Goal: Transaction & Acquisition: Book appointment/travel/reservation

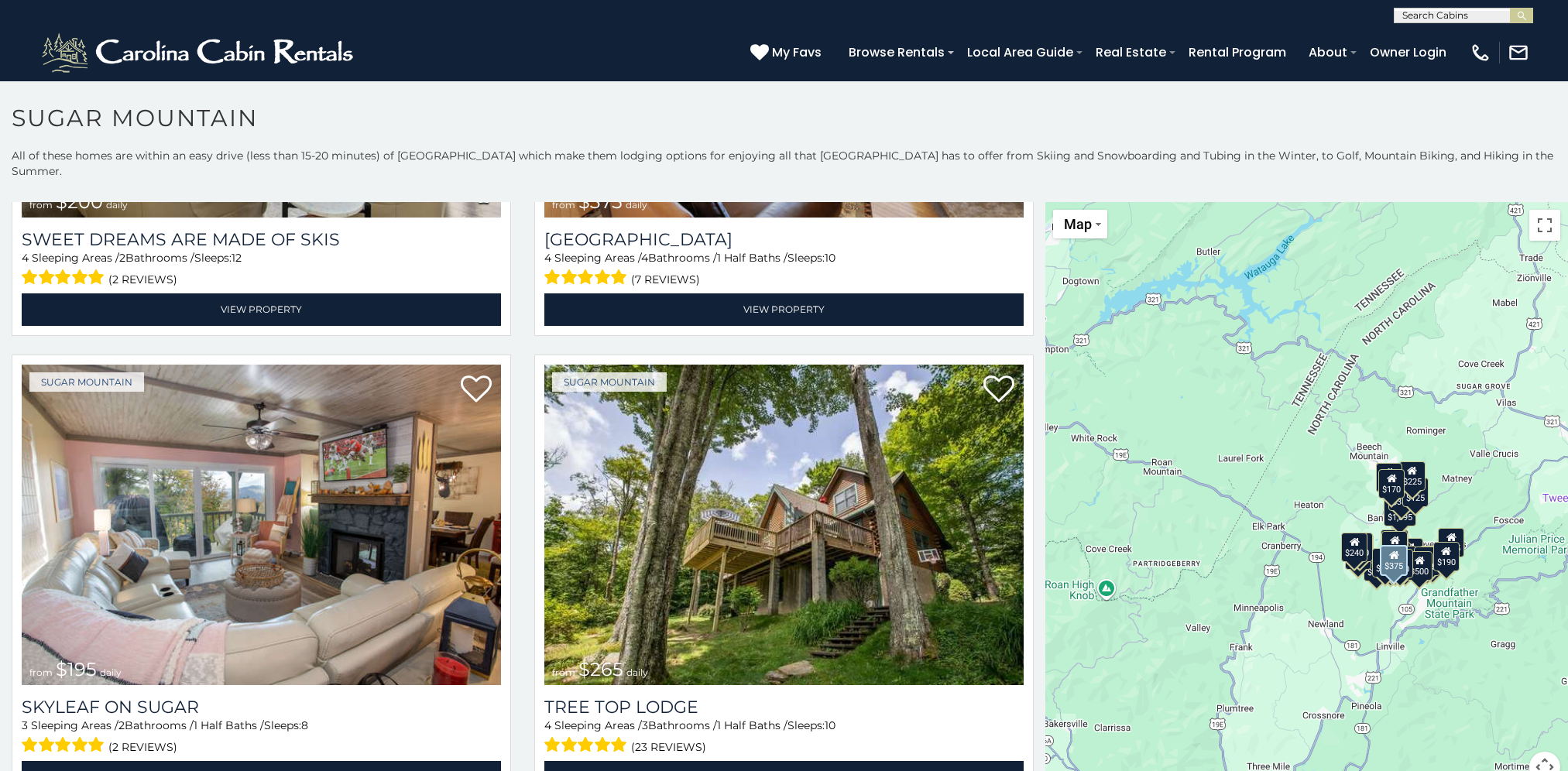
scroll to position [1625, 0]
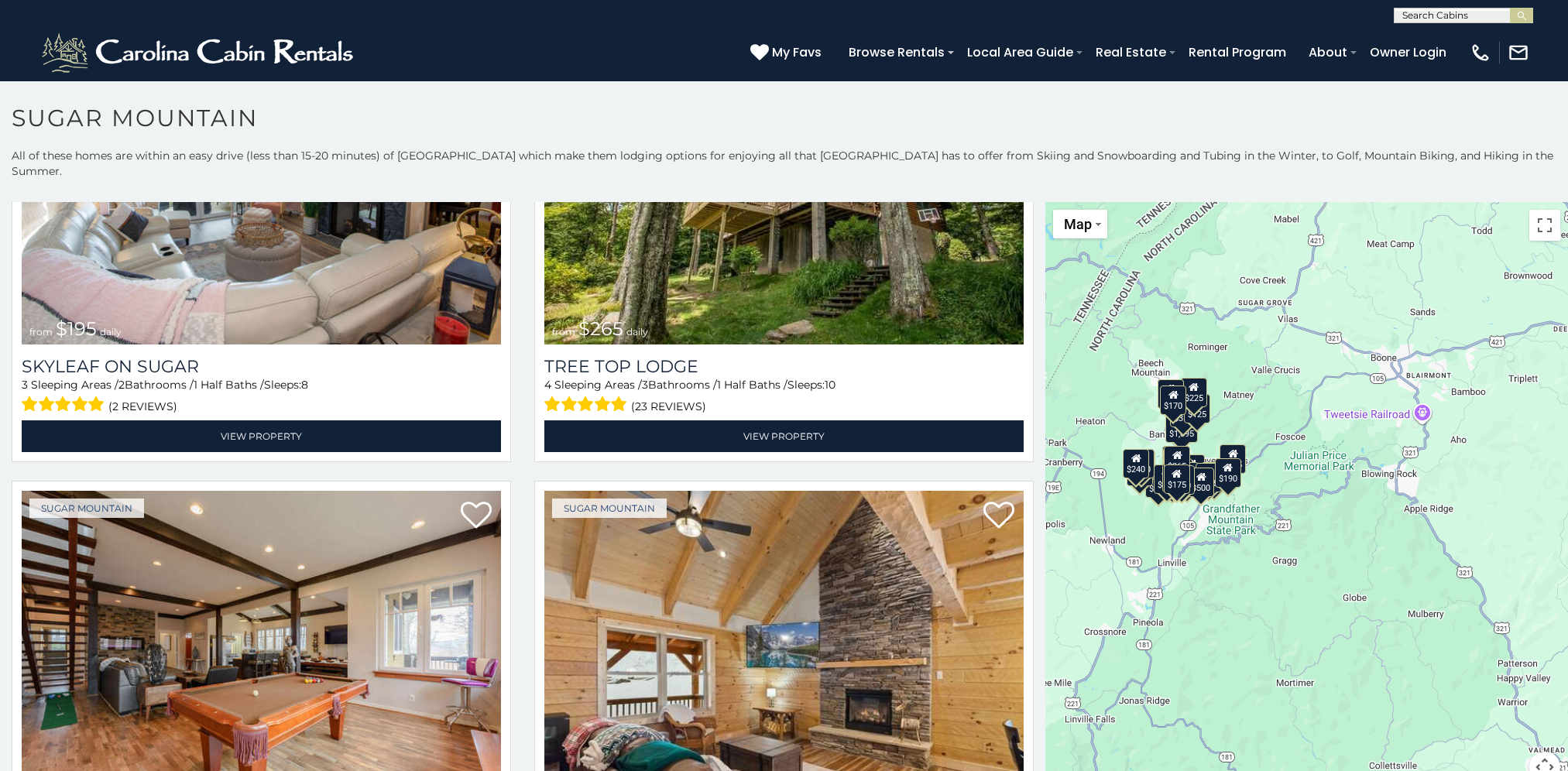
drag, startPoint x: 1262, startPoint y: 567, endPoint x: 1147, endPoint y: 485, distance: 141.2
click at [1132, 486] on div "$650 $375 $350 $350 $200 $375 $195 $265 $190 $175 $155 $290 $175 $345 $1,095 $1…" at bounding box center [1307, 502] width 523 height 599
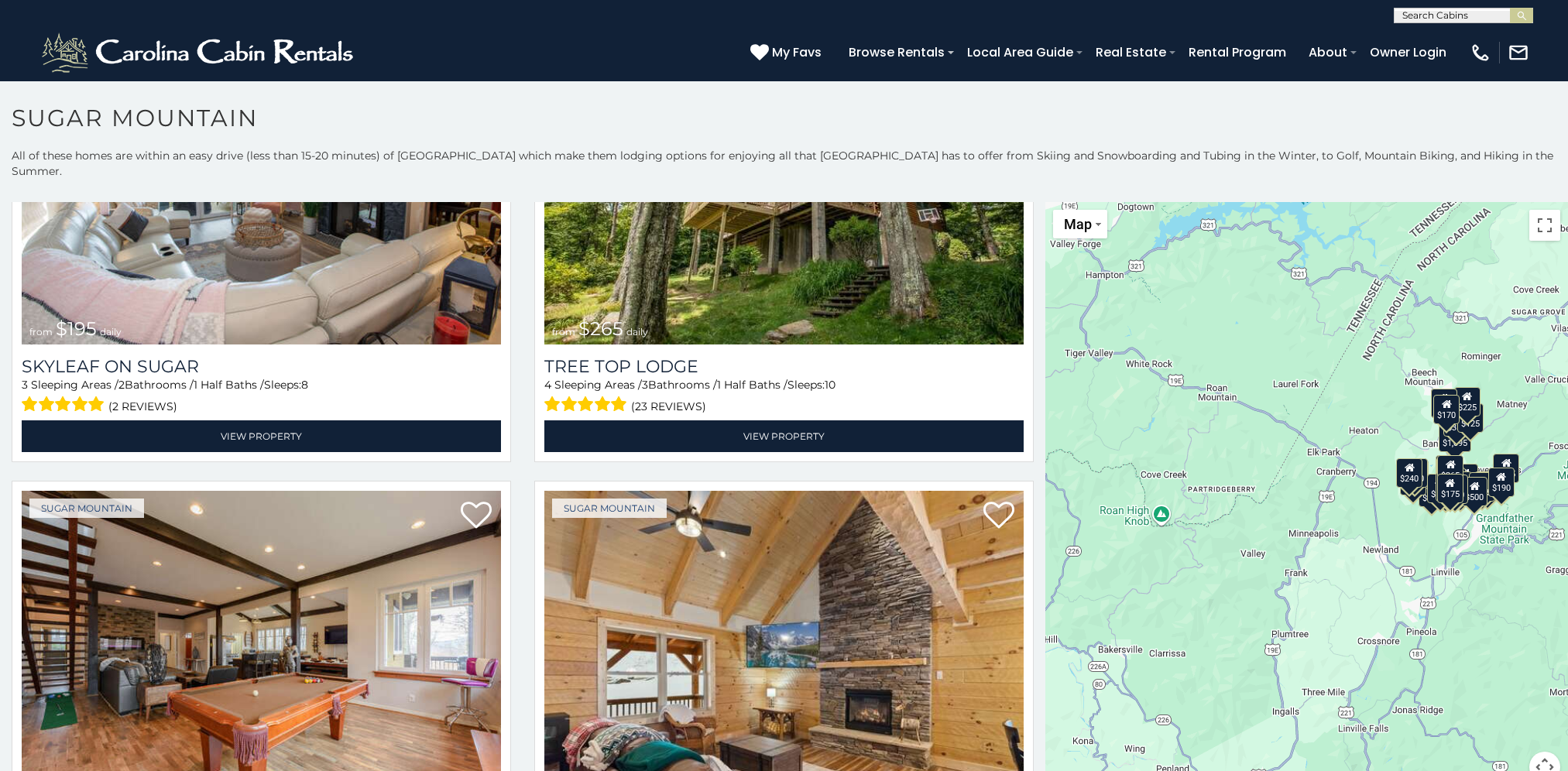
drag, startPoint x: 1190, startPoint y: 464, endPoint x: 1105, endPoint y: 473, distance: 85.5
click at [1118, 470] on div "$650 $375 $350 $350 $200 $375 $195 $265 $190 $175 $155 $290 $175 $345 $1,095 $1…" at bounding box center [1307, 502] width 523 height 599
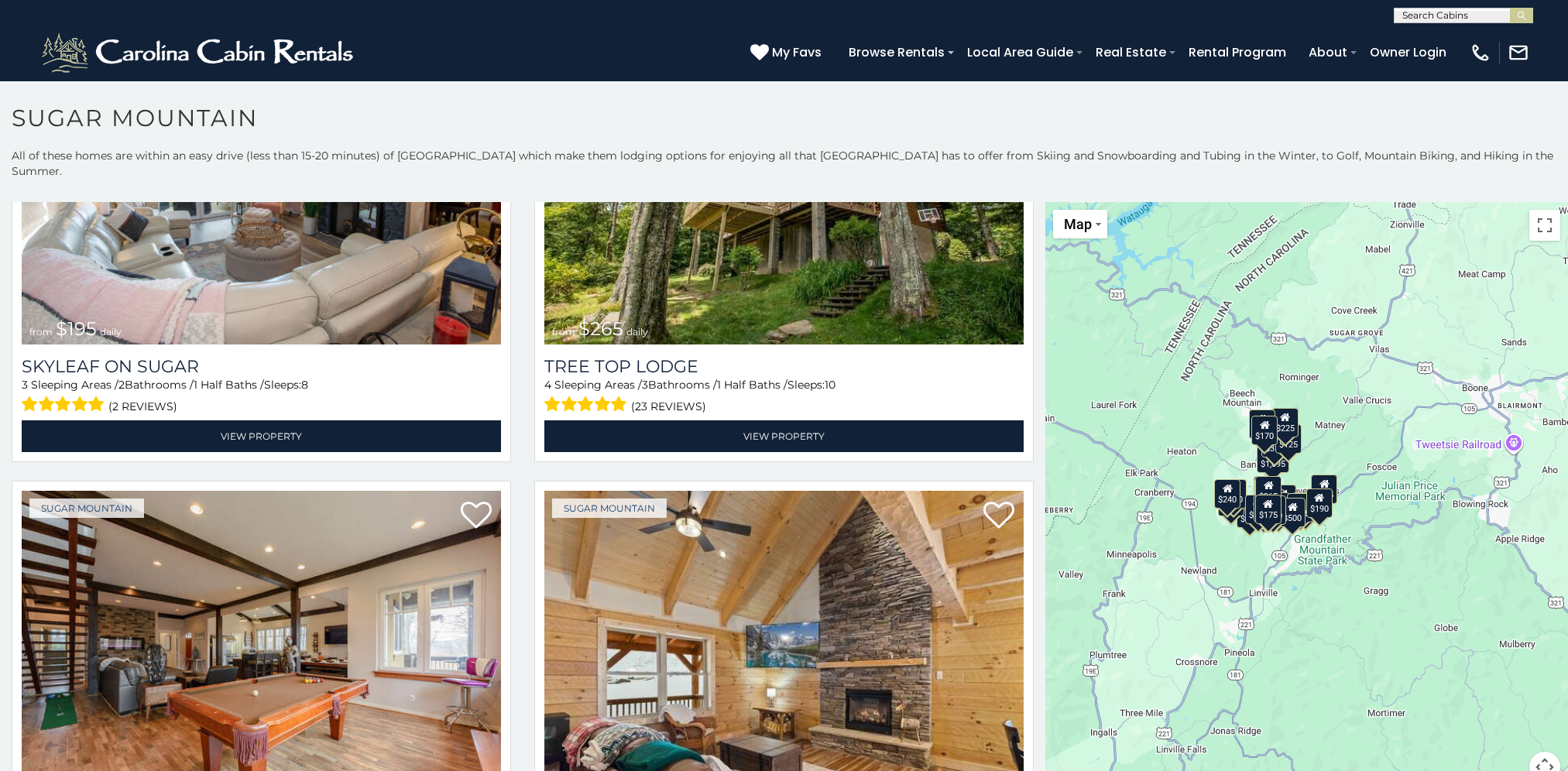
click at [1284, 452] on div "$650 $375 $350 $350 $200 $375 $195 $265 $190 $175 $155 $290 $175 $345 $1,095 $1…" at bounding box center [1307, 502] width 523 height 599
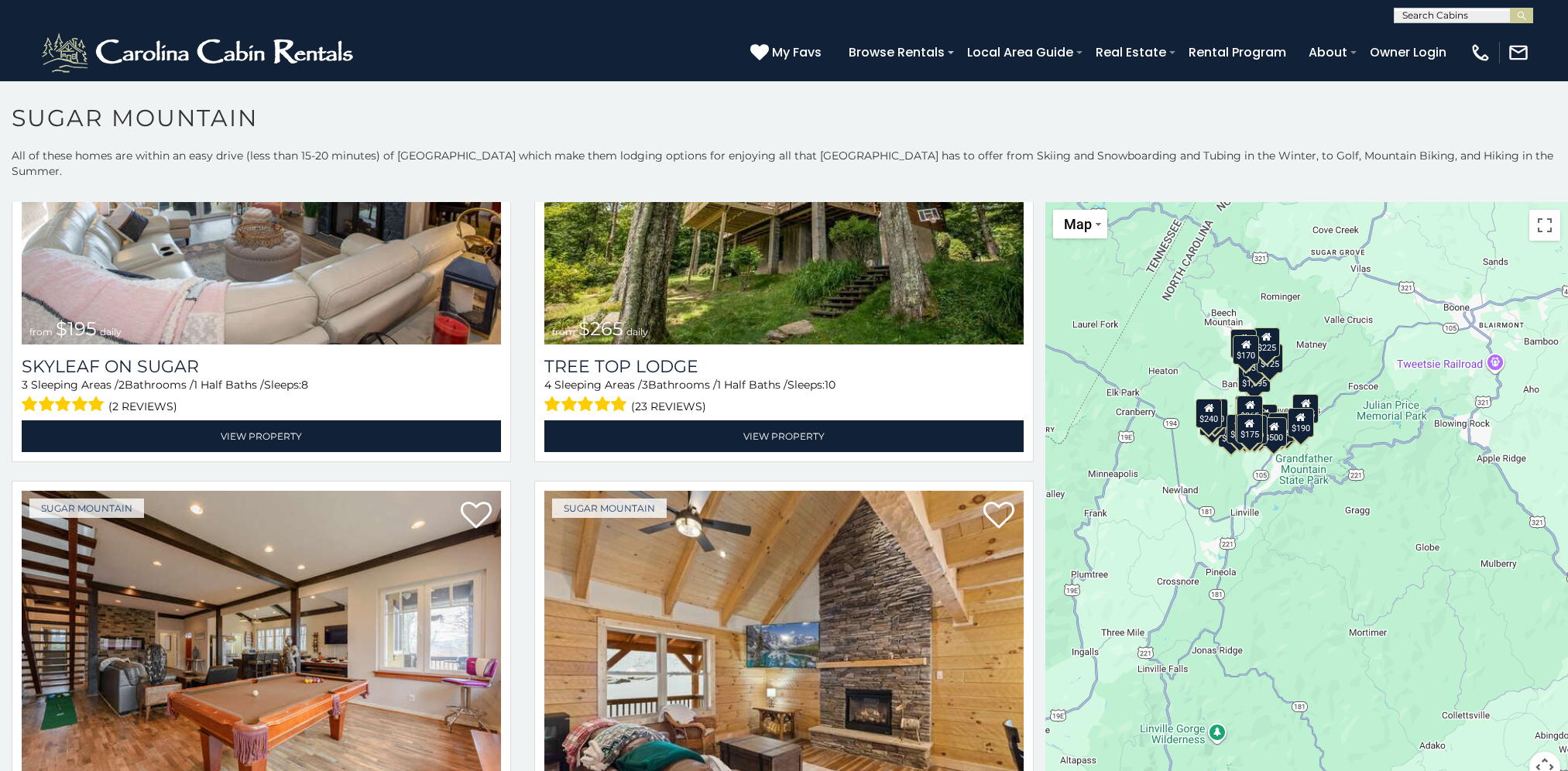
drag, startPoint x: 1319, startPoint y: 445, endPoint x: 1303, endPoint y: 362, distance: 84.5
click at [1303, 362] on div "$650 $375 $350 $350 $200 $375 $195 $265 $190 $175 $155 $290 $175 $345 $1,095 $1…" at bounding box center [1307, 502] width 523 height 599
click at [1351, 389] on div "$650 $375 $350 $350 $200 $375 $195 $265 $190 $175 $155 $290 $175 $345 $1,095 $1…" at bounding box center [1307, 502] width 523 height 599
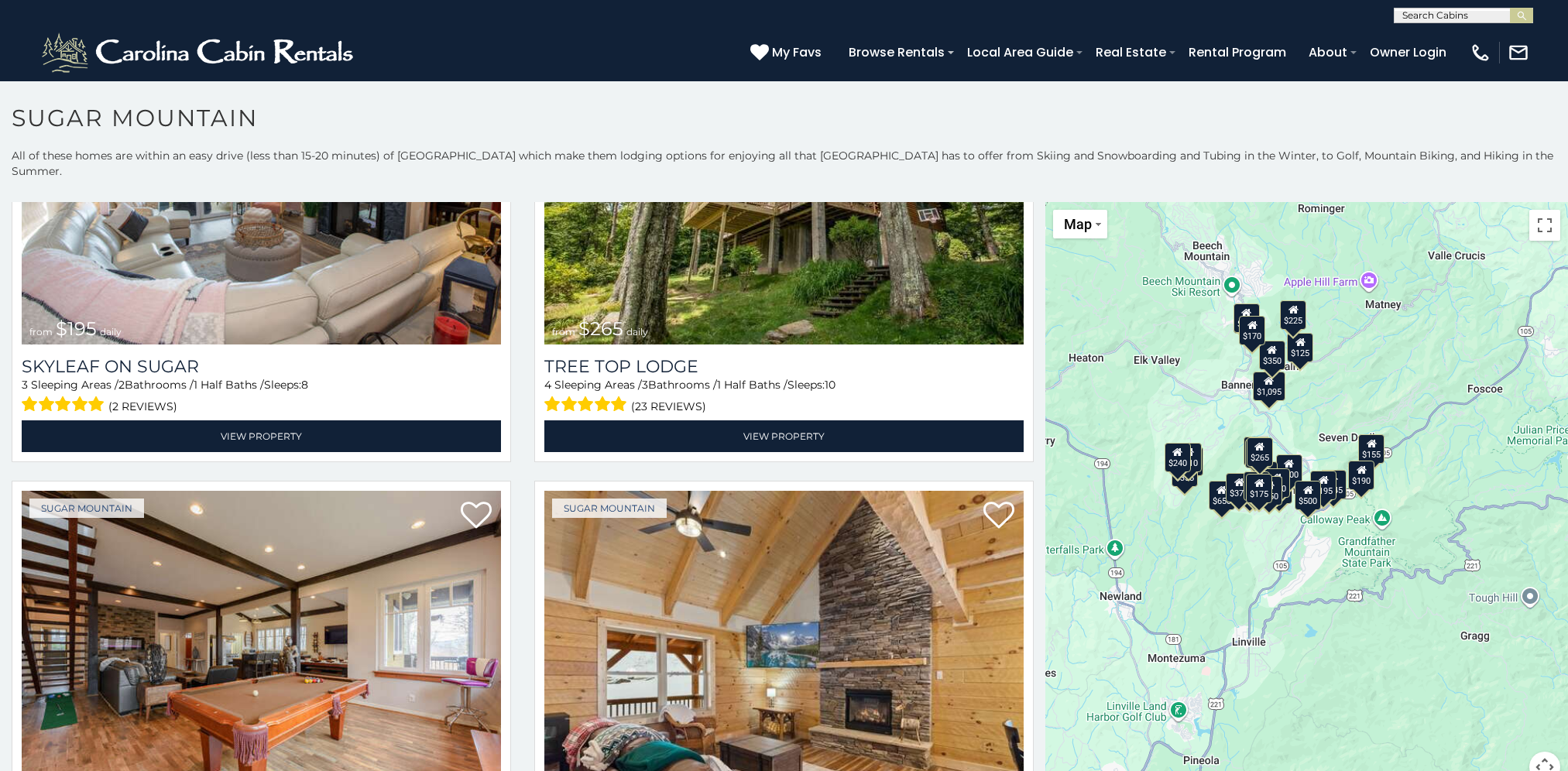
drag, startPoint x: 1133, startPoint y: 513, endPoint x: 1253, endPoint y: 534, distance: 121.8
click at [1253, 534] on div "$650 $375 $350 $350 $200 $375 $195 $265 $190 $175 $155 $290 $175 $345 $1,095 $1…" at bounding box center [1307, 502] width 523 height 599
click at [1297, 424] on div "$650 $375 $350 $350 $200 $375 $195 $265 $190 $175 $155 $290 $175 $345 $1,095 $1…" at bounding box center [1307, 502] width 523 height 599
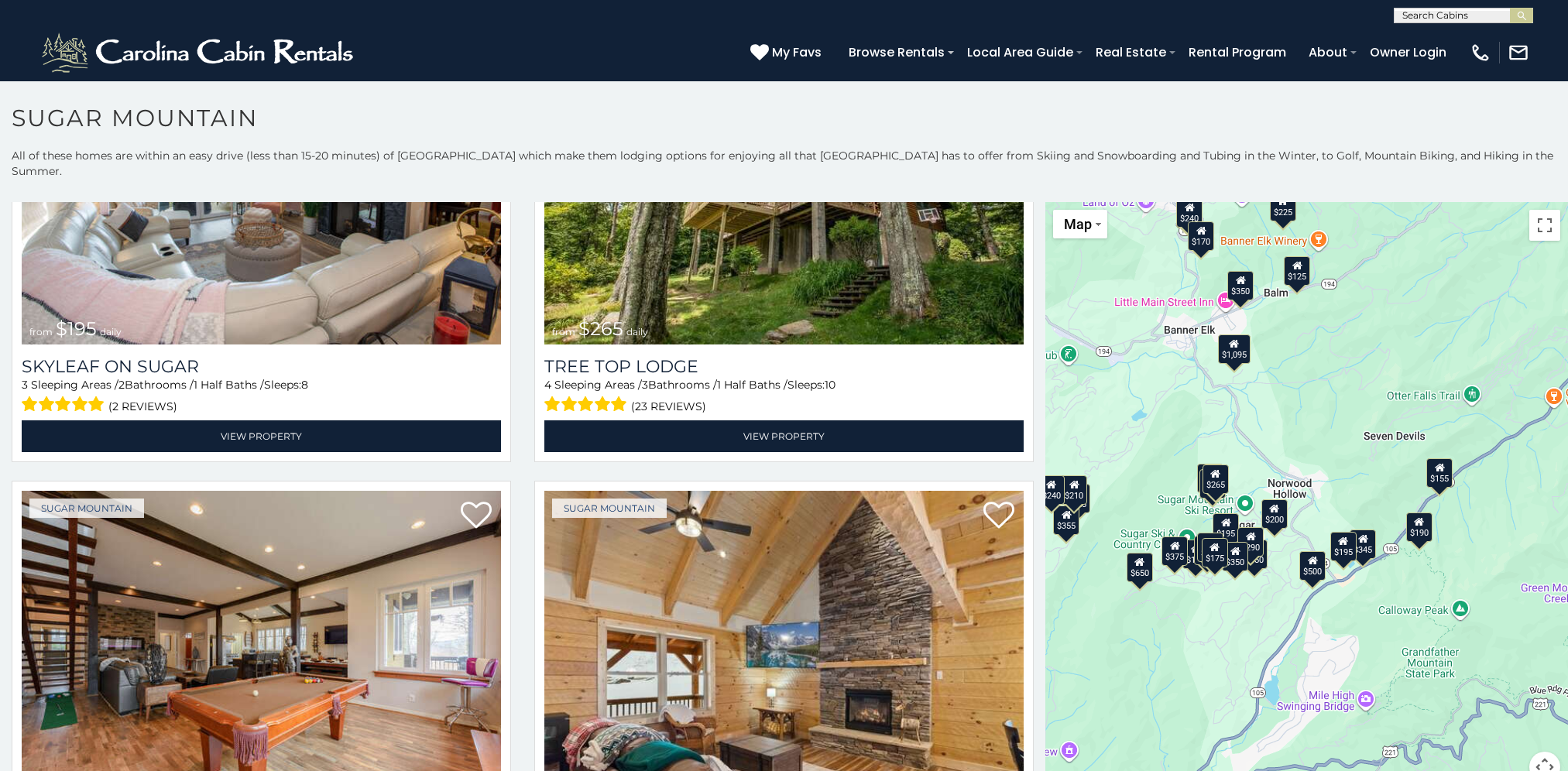
click at [1297, 424] on div "$650 $375 $350 $350 $200 $375 $195 $265 $190 $175 $155 $290 $175 $345 $1,095 $1…" at bounding box center [1307, 502] width 523 height 599
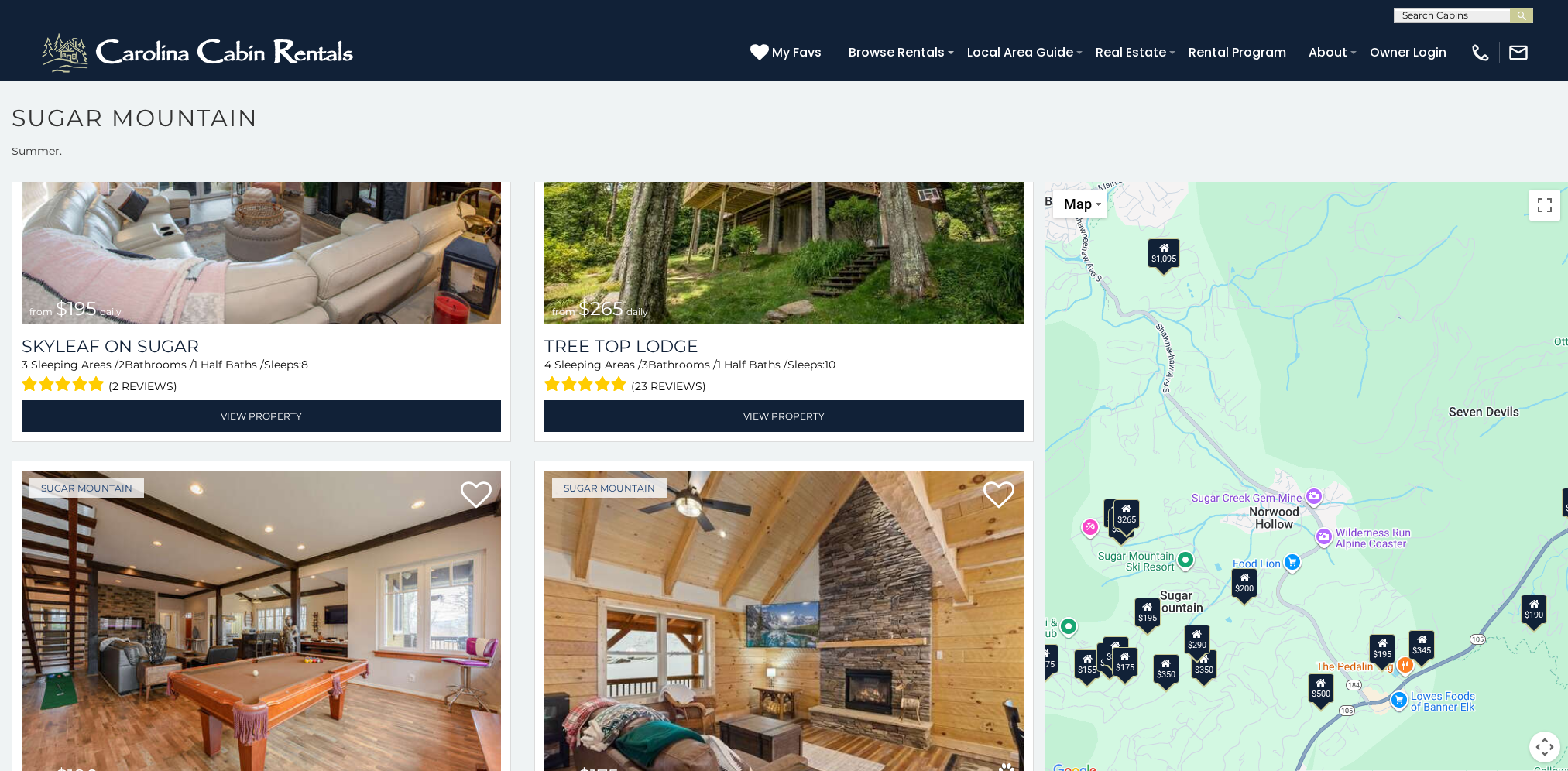
scroll to position [29, 0]
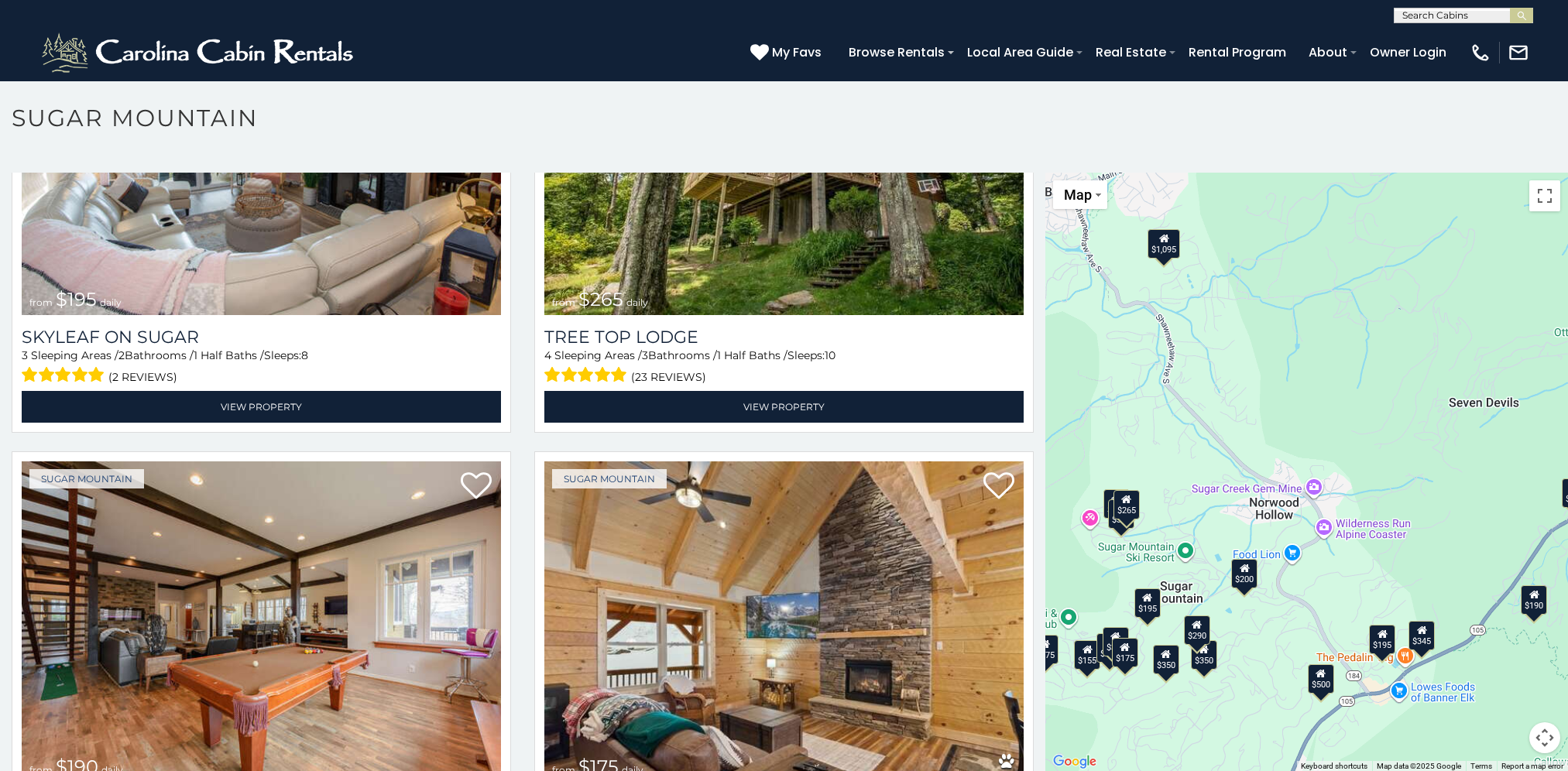
click at [1381, 629] on icon at bounding box center [1381, 634] width 10 height 11
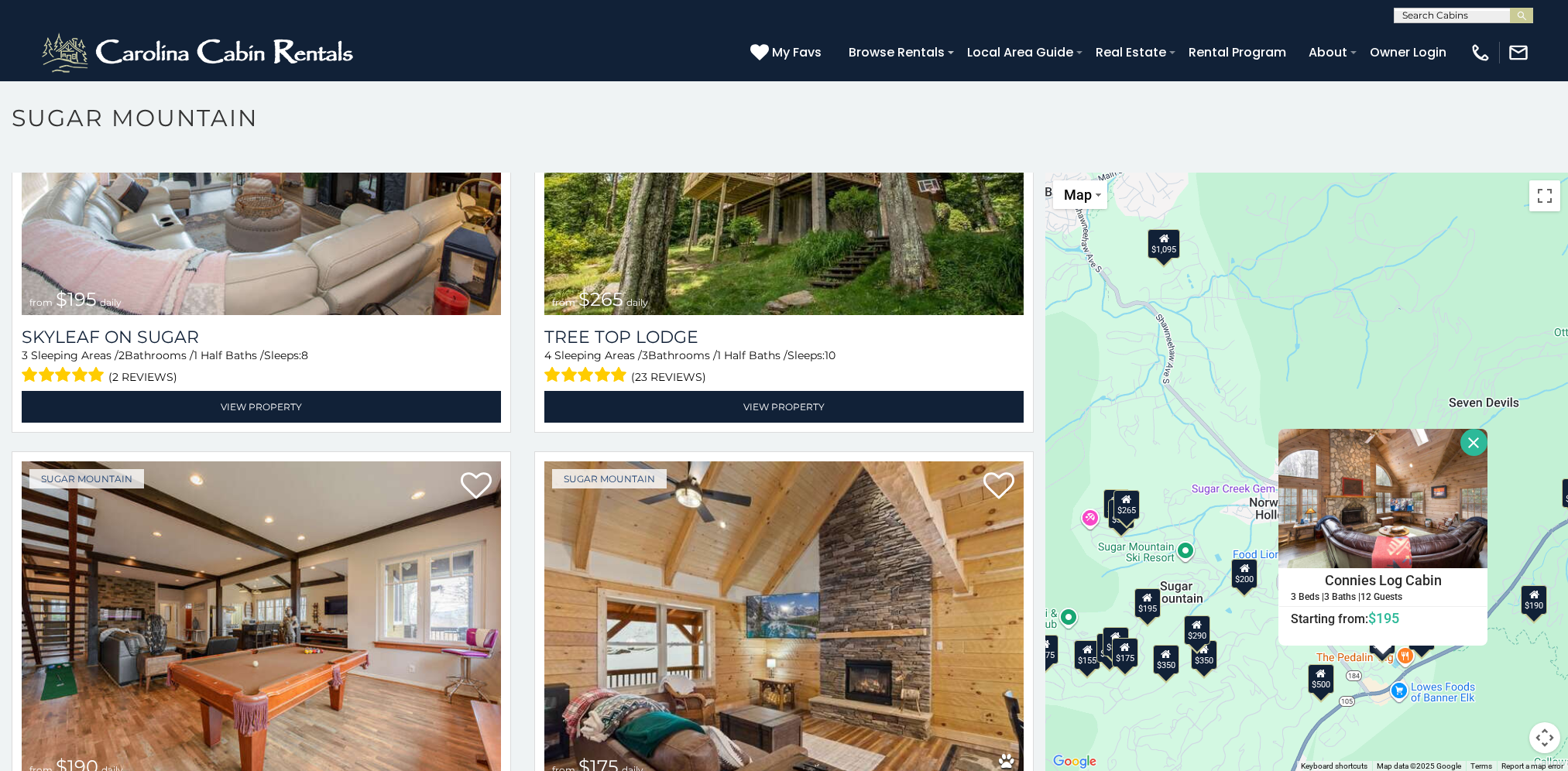
click at [1182, 710] on div "$650 $375 $350 $350 $200 $375 $195 $265 $190 $175 $155 $290 $175 $345 $1,095 $1…" at bounding box center [1307, 472] width 523 height 599
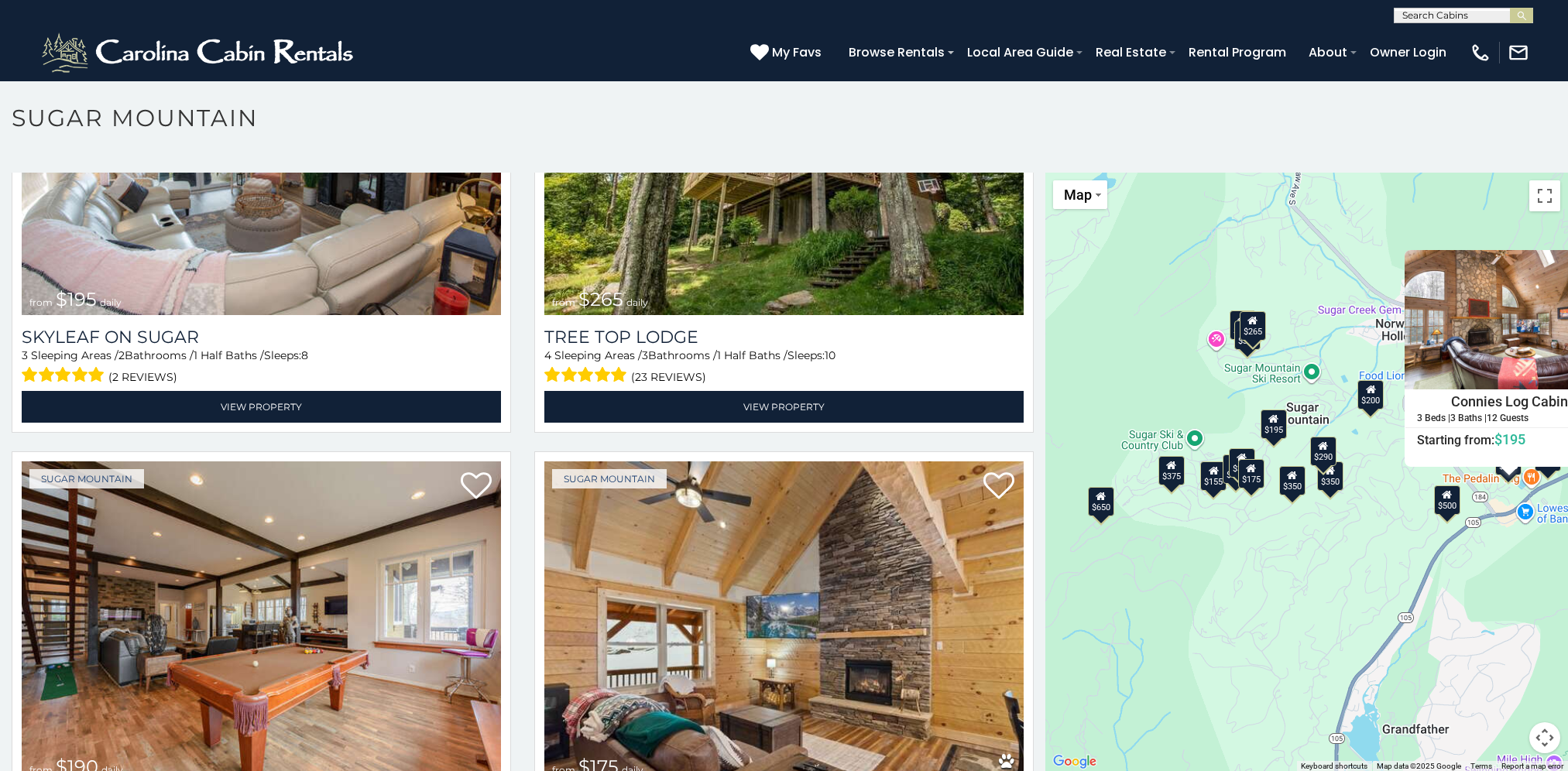
drag, startPoint x: 1102, startPoint y: 432, endPoint x: 1228, endPoint y: 251, distance: 220.5
click at [1228, 251] on div "$650 $375 $350 $350 $200 $375 $195 $265 $190 $175 $155 $290 $175 $345 $1,095 $1…" at bounding box center [1307, 472] width 523 height 599
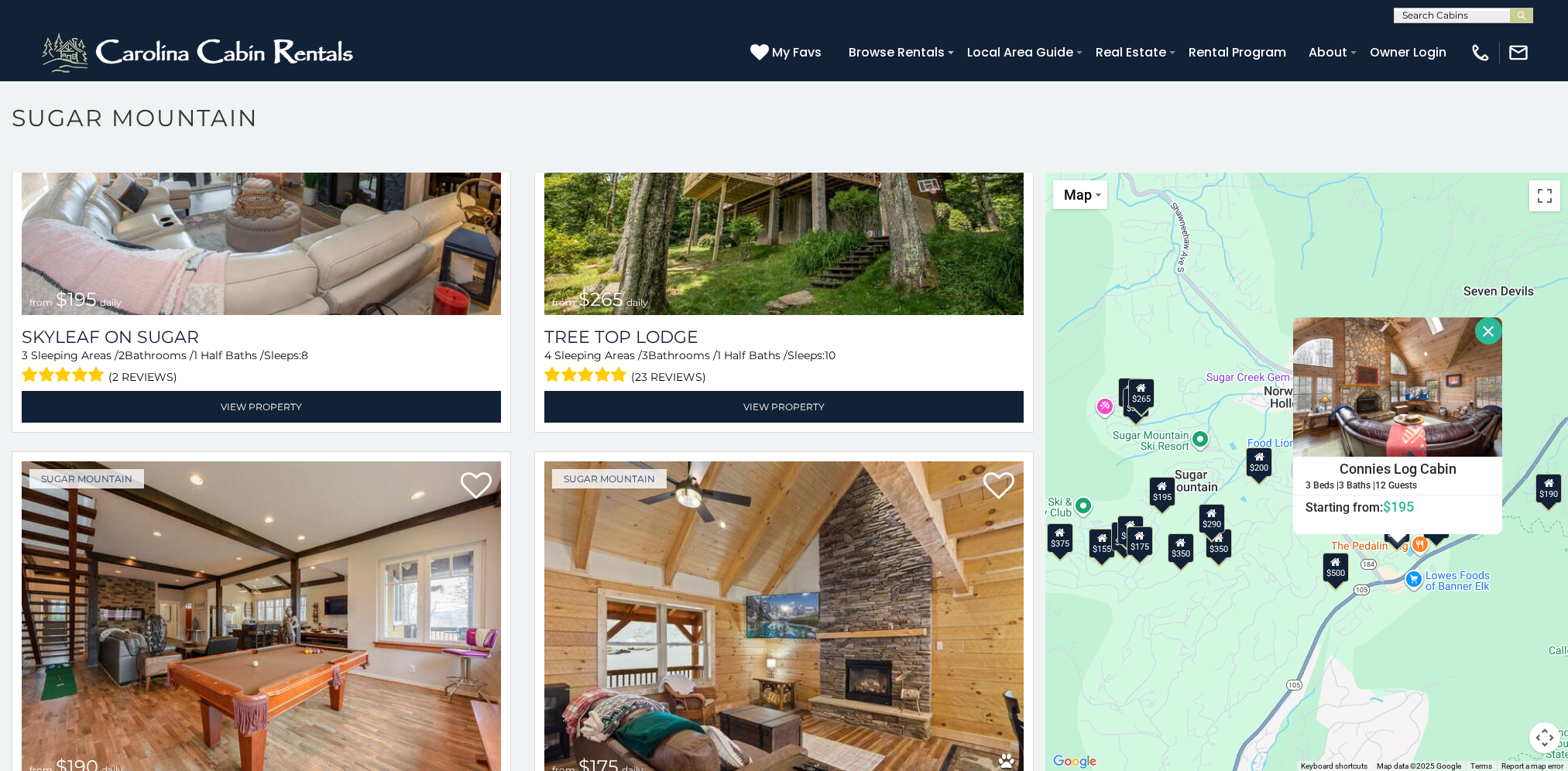
drag, startPoint x: 1313, startPoint y: 611, endPoint x: 1200, endPoint y: 679, distance: 131.9
click at [1200, 679] on div "$650 $375 $350 $350 $200 $375 $195 $265 $190 $175 $155 $290 $175 $345 $1,095 $1…" at bounding box center [1307, 472] width 523 height 599
click at [1093, 534] on div "$155" at bounding box center [1102, 543] width 27 height 29
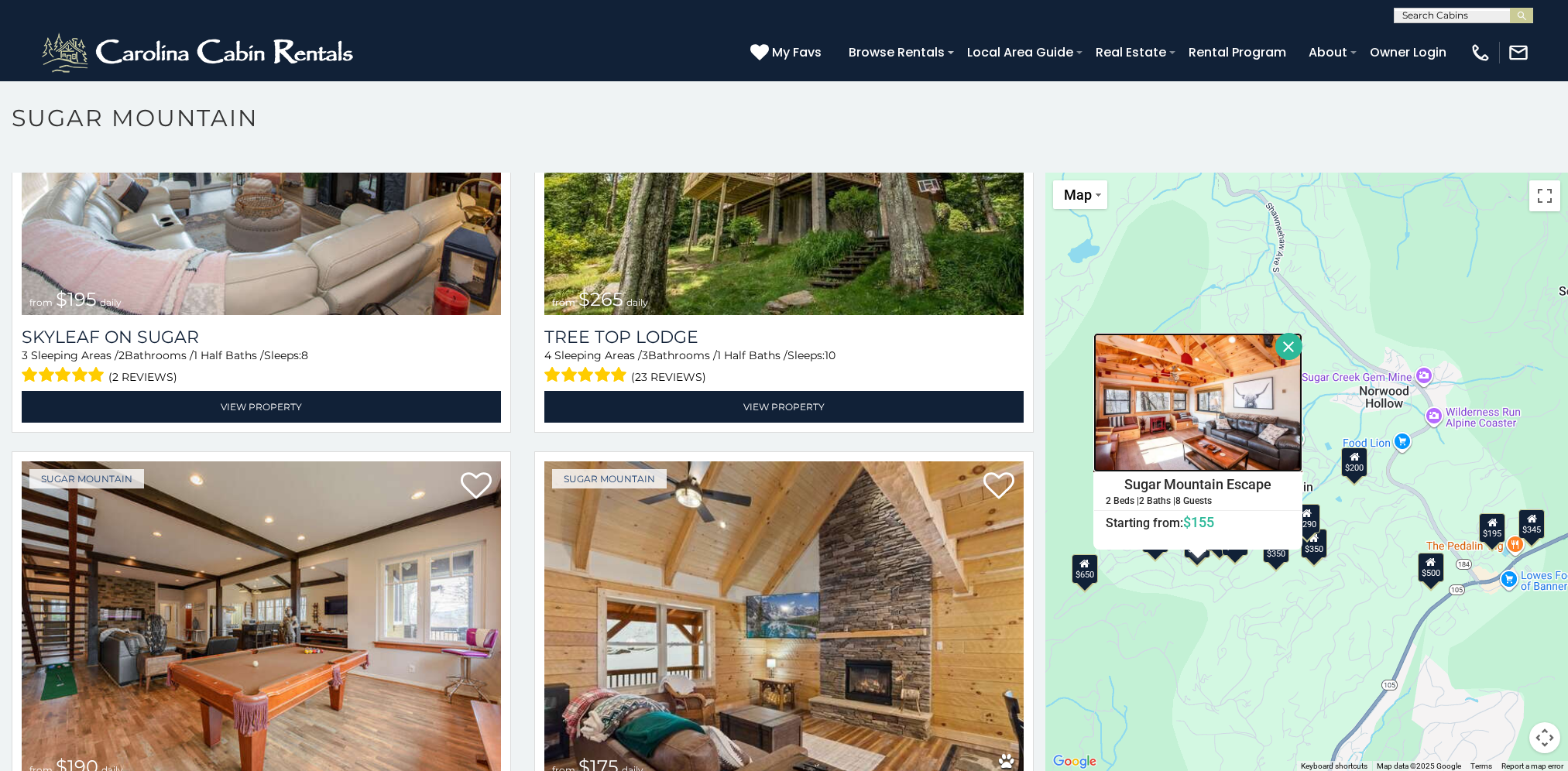
click at [1172, 433] on img at bounding box center [1197, 402] width 209 height 139
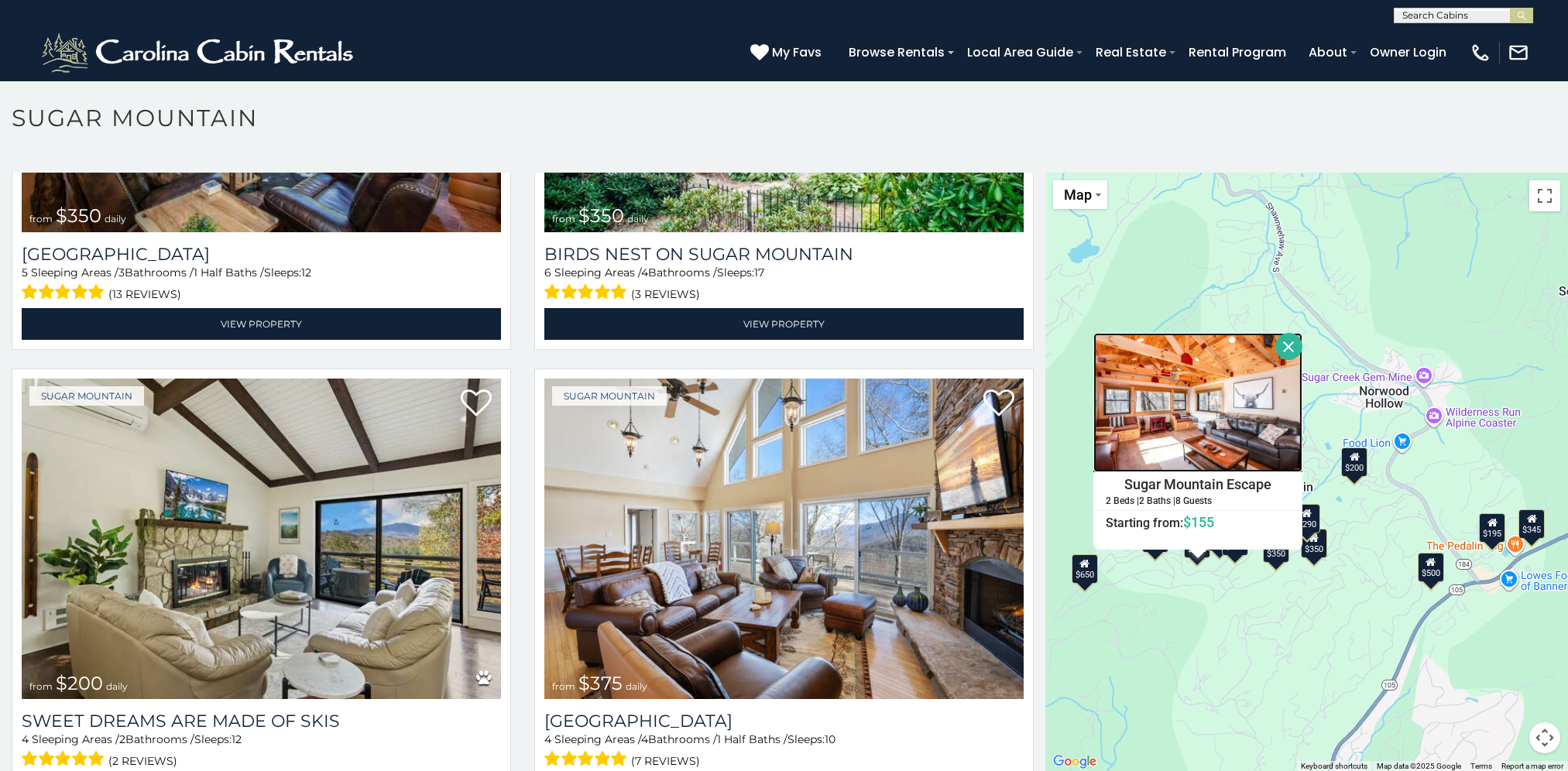
scroll to position [619, 0]
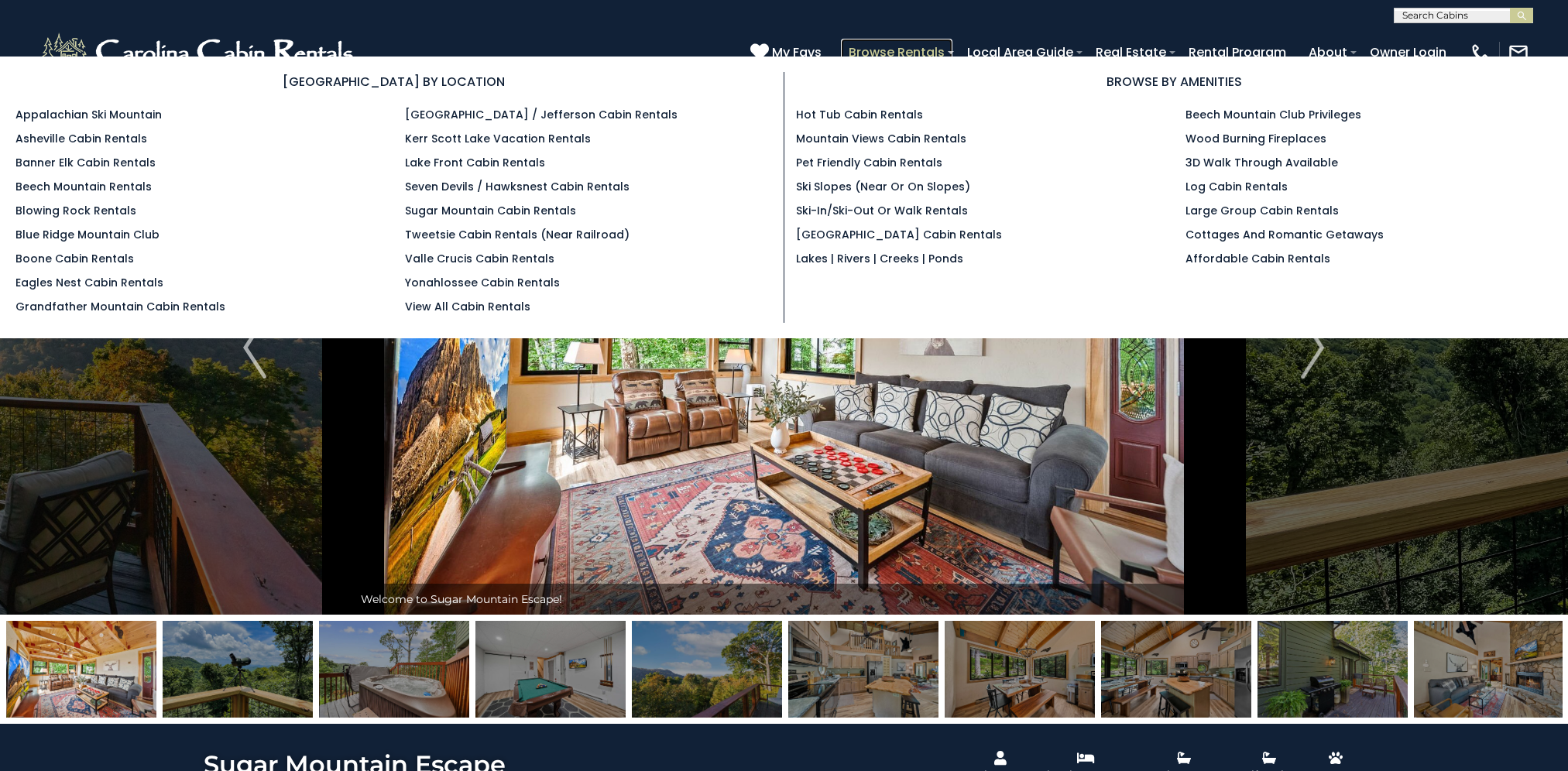
click at [908, 49] on link "Browse Rentals" at bounding box center [897, 52] width 112 height 27
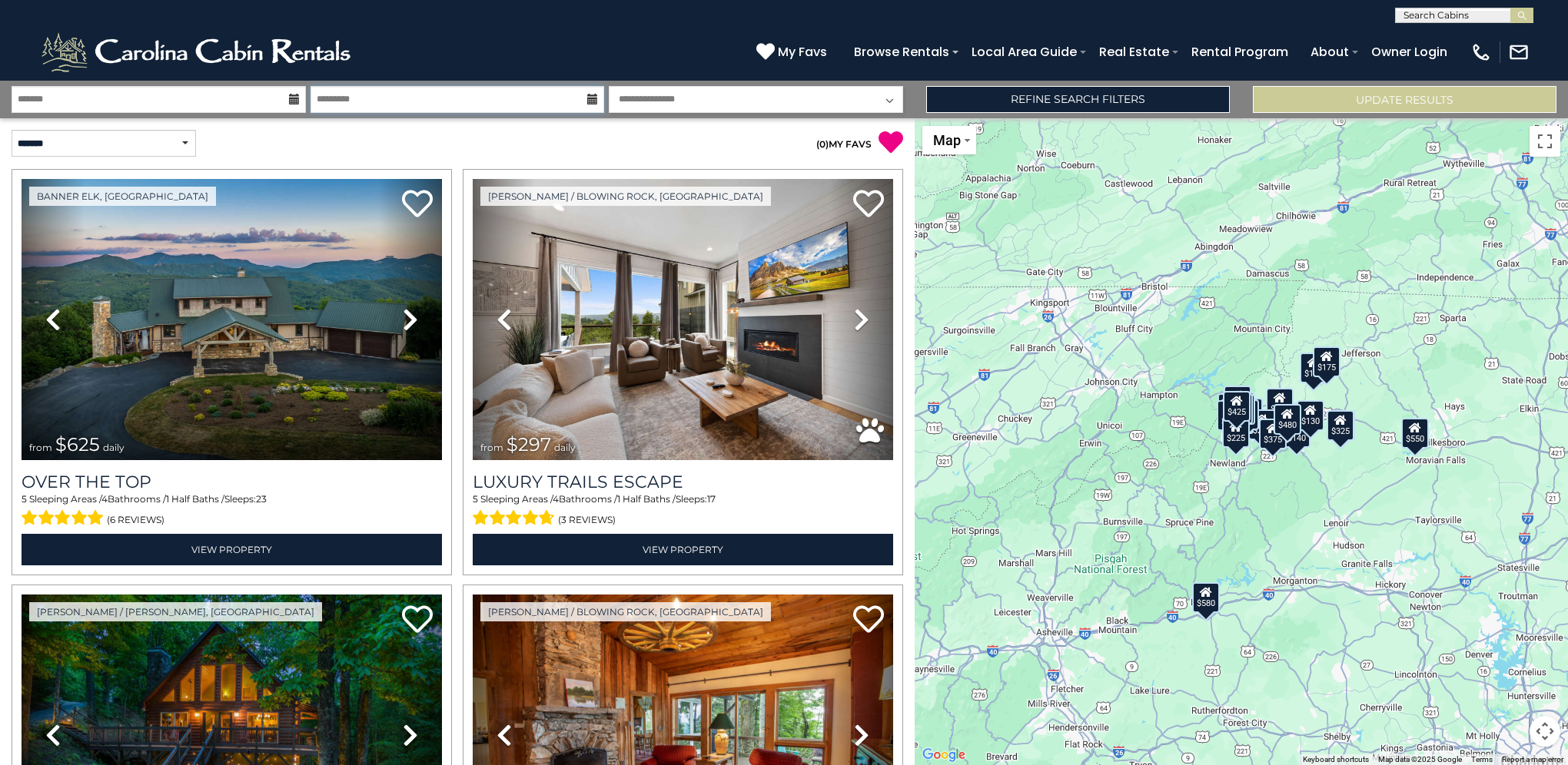
click at [314, 100] on input "text" at bounding box center [458, 99] width 294 height 27
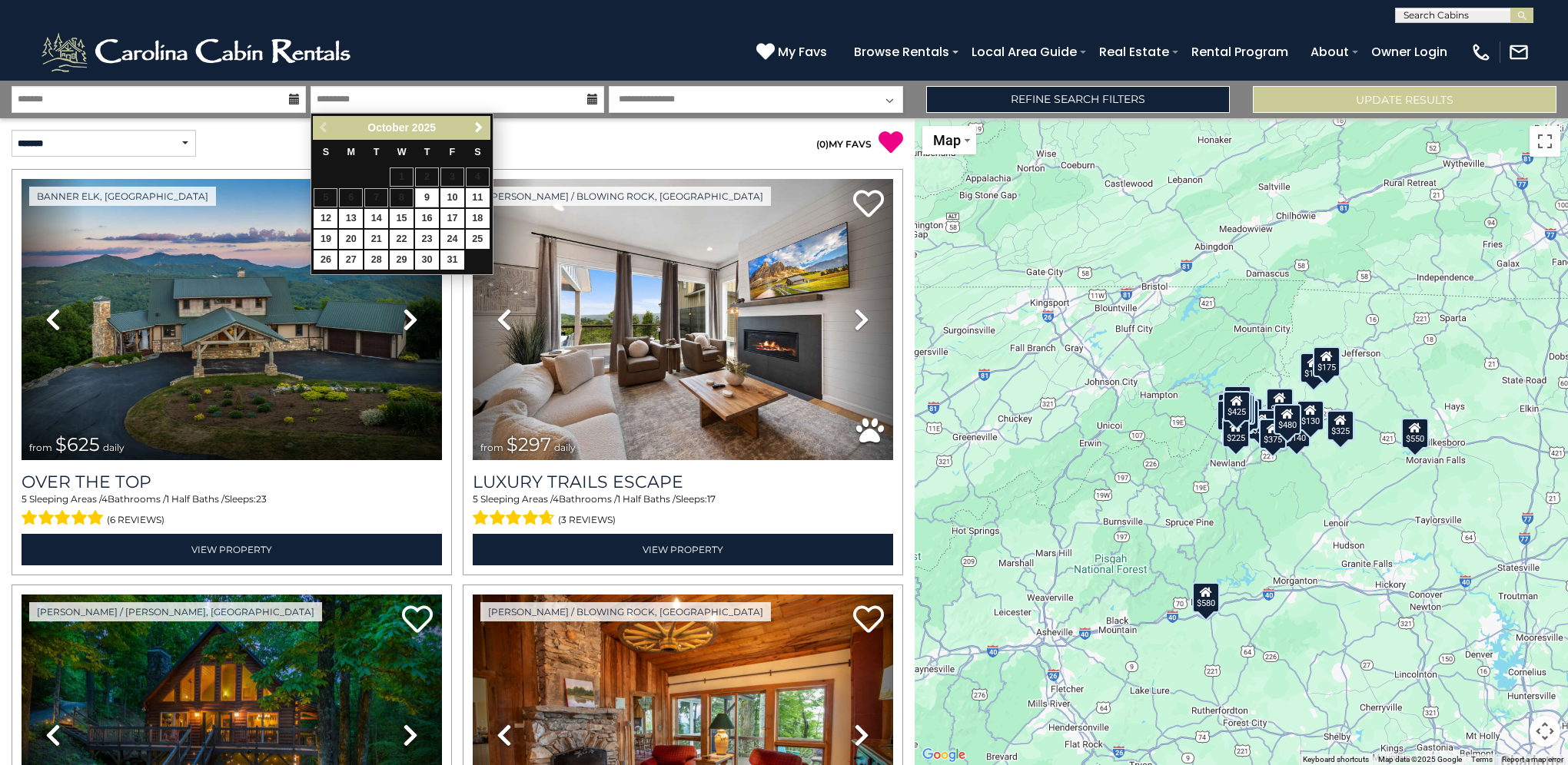
click at [299, 96] on icon at bounding box center [294, 98] width 11 height 11
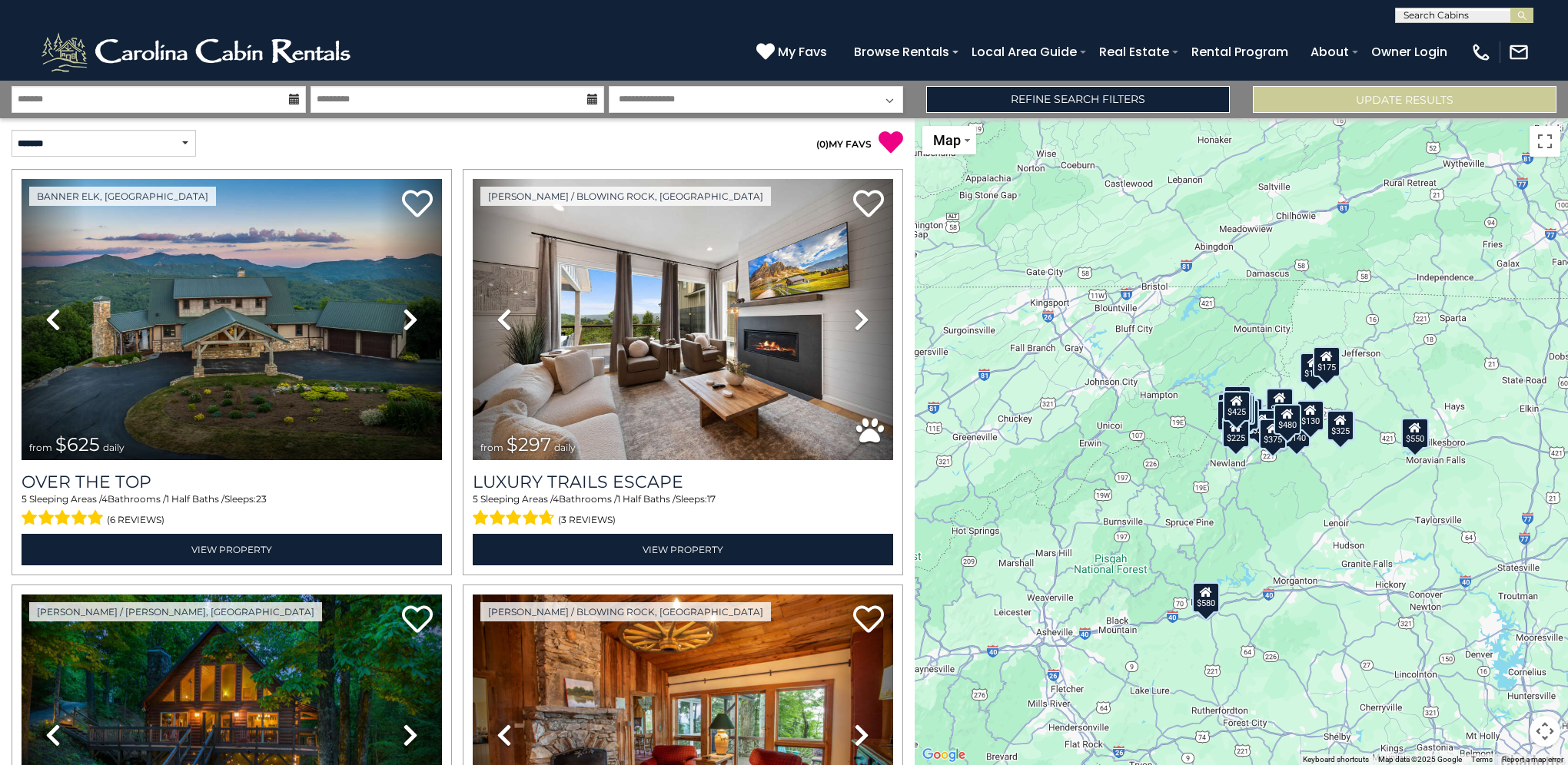
click at [294, 99] on icon at bounding box center [294, 98] width 11 height 11
click at [202, 104] on input "text" at bounding box center [159, 99] width 294 height 27
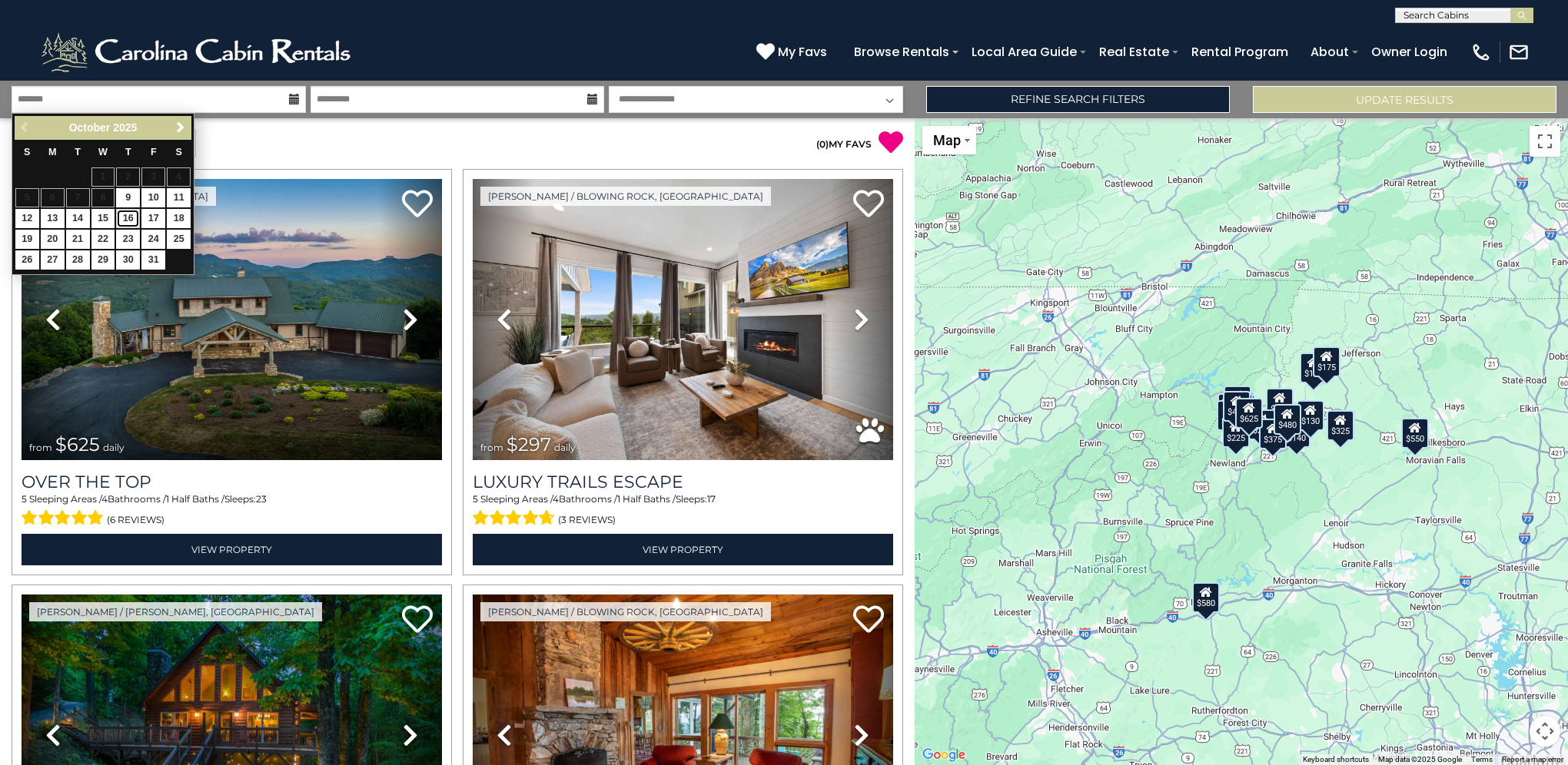
click at [126, 216] on link "16" at bounding box center [127, 218] width 24 height 19
type input "********"
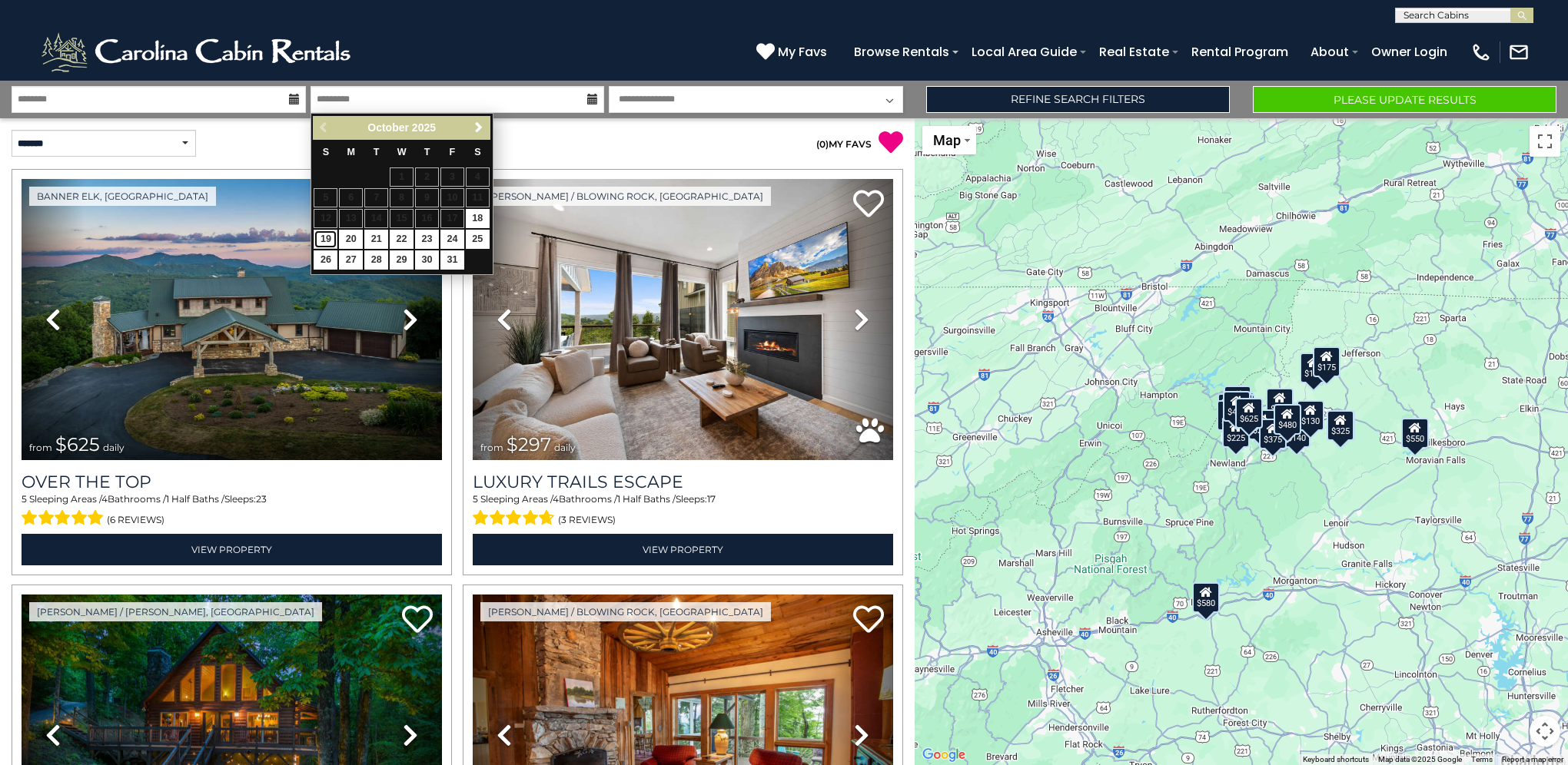
click at [321, 235] on link "19" at bounding box center [325, 239] width 24 height 19
type input "********"
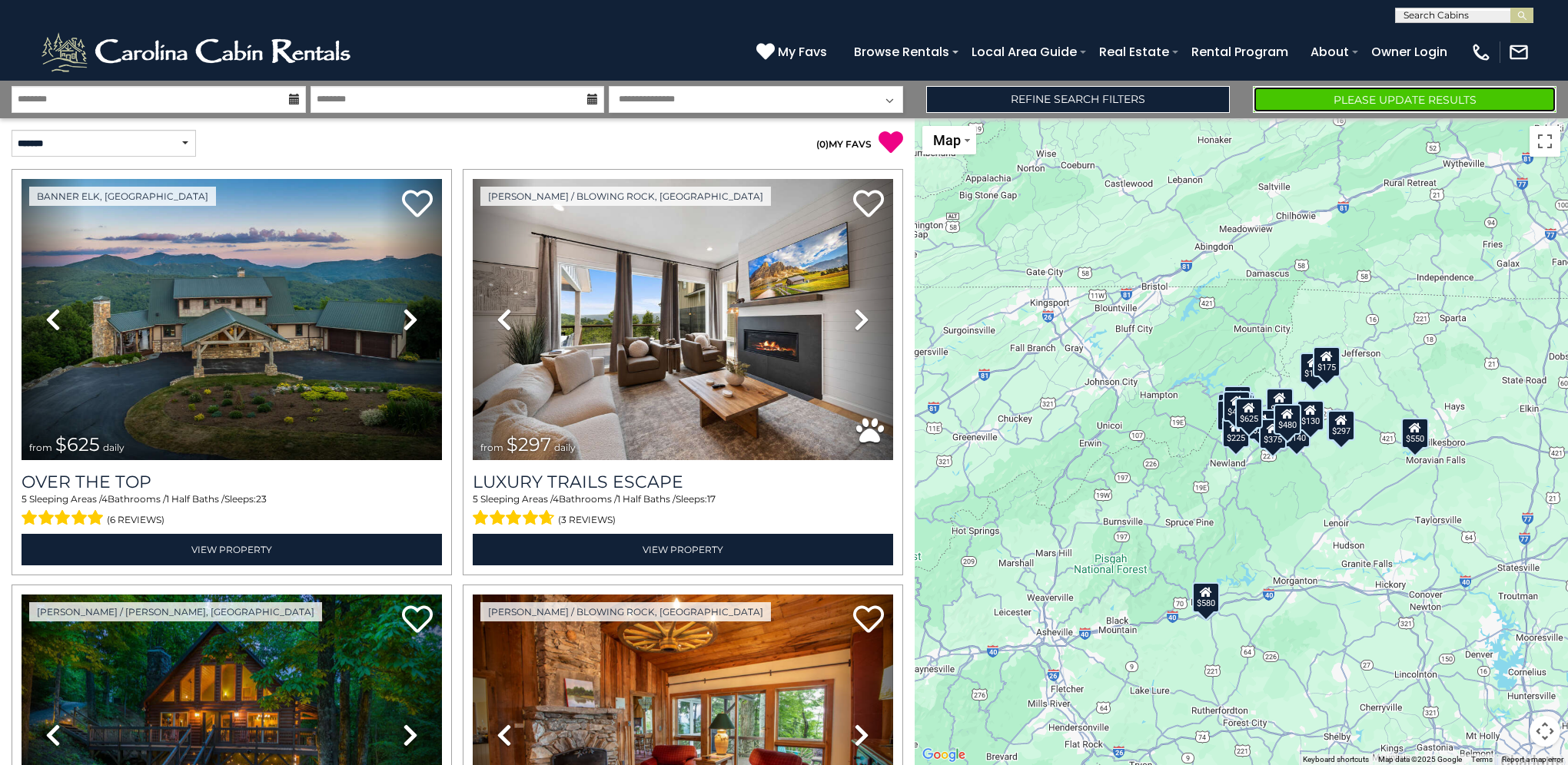
click at [1348, 101] on button "Please Update Results" at bounding box center [1404, 99] width 303 height 27
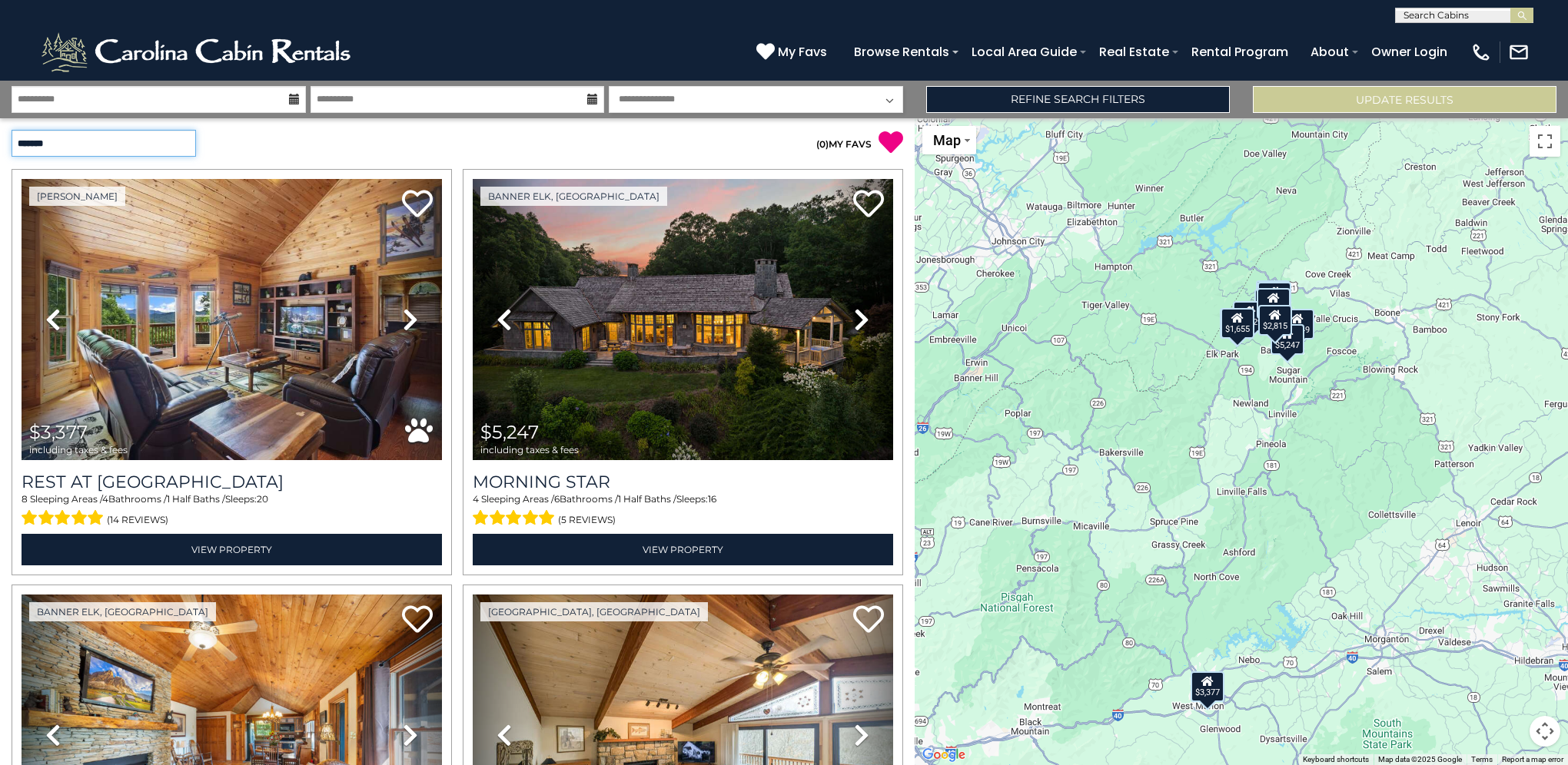
click at [188, 139] on select "**********" at bounding box center [103, 143] width 184 height 27
select select "*********"
click at [12, 130] on select "**********" at bounding box center [103, 143] width 184 height 27
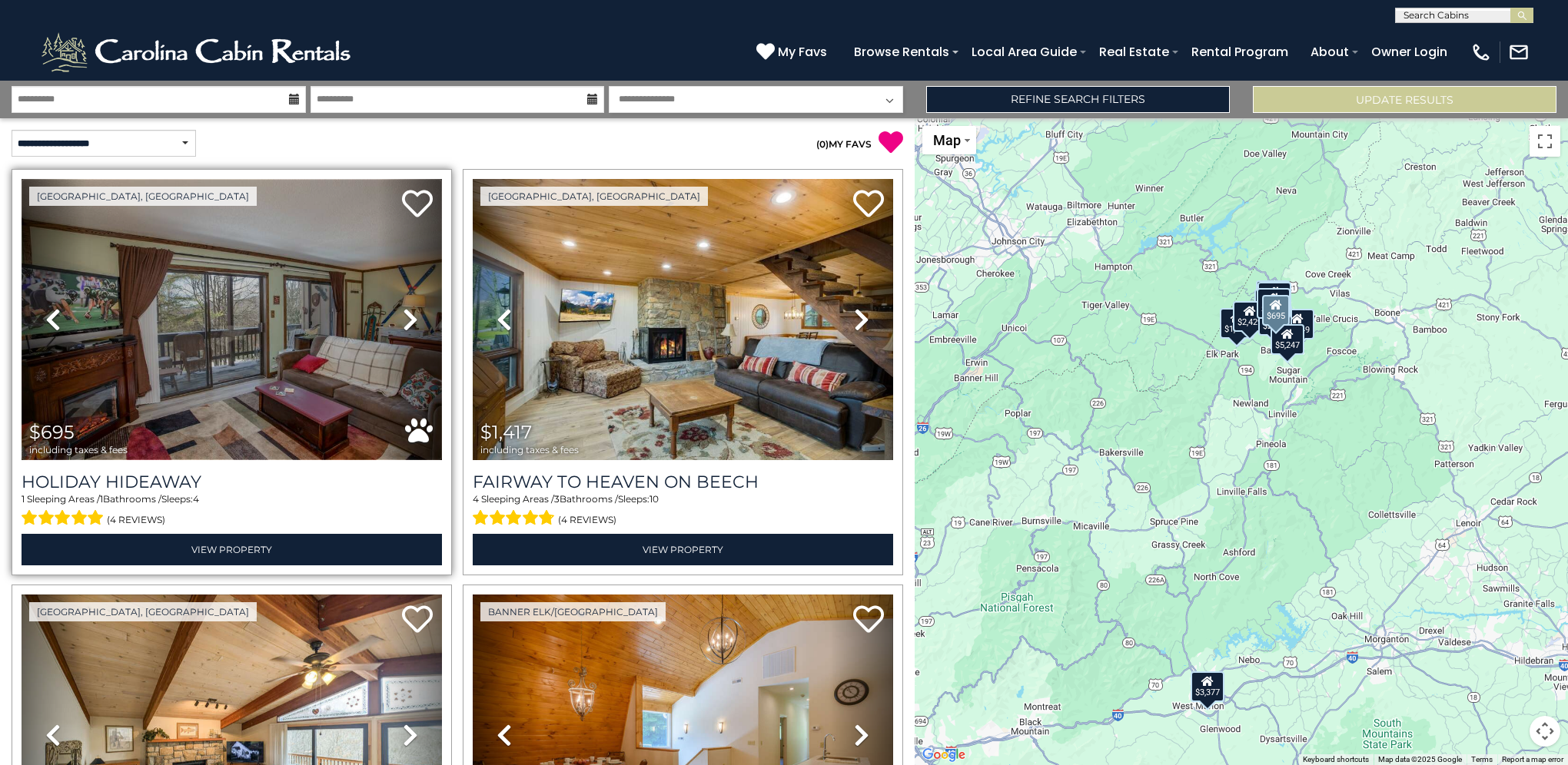
click at [193, 346] on img at bounding box center [231, 320] width 421 height 281
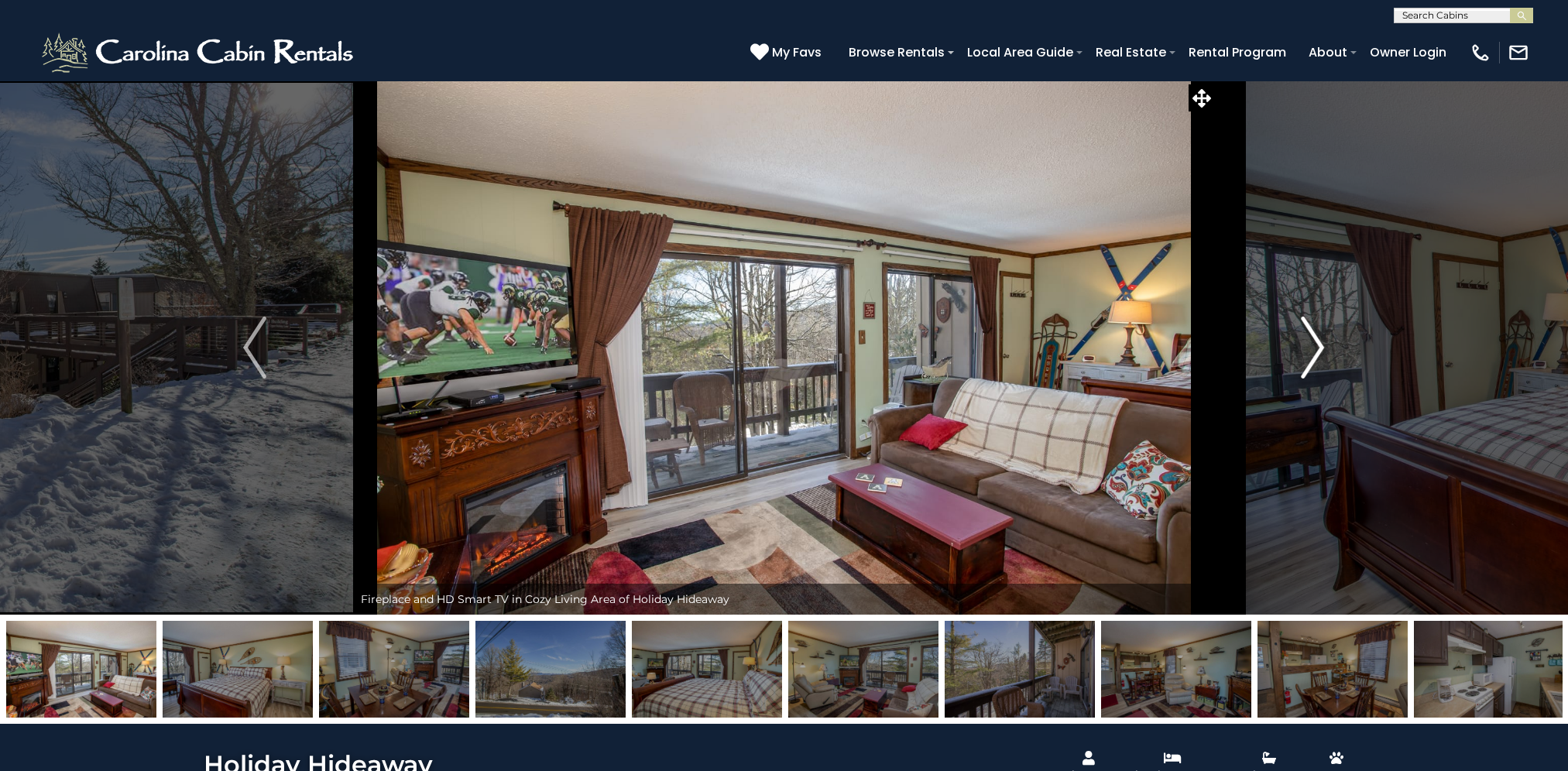
click at [1313, 342] on img "Next" at bounding box center [1313, 347] width 23 height 62
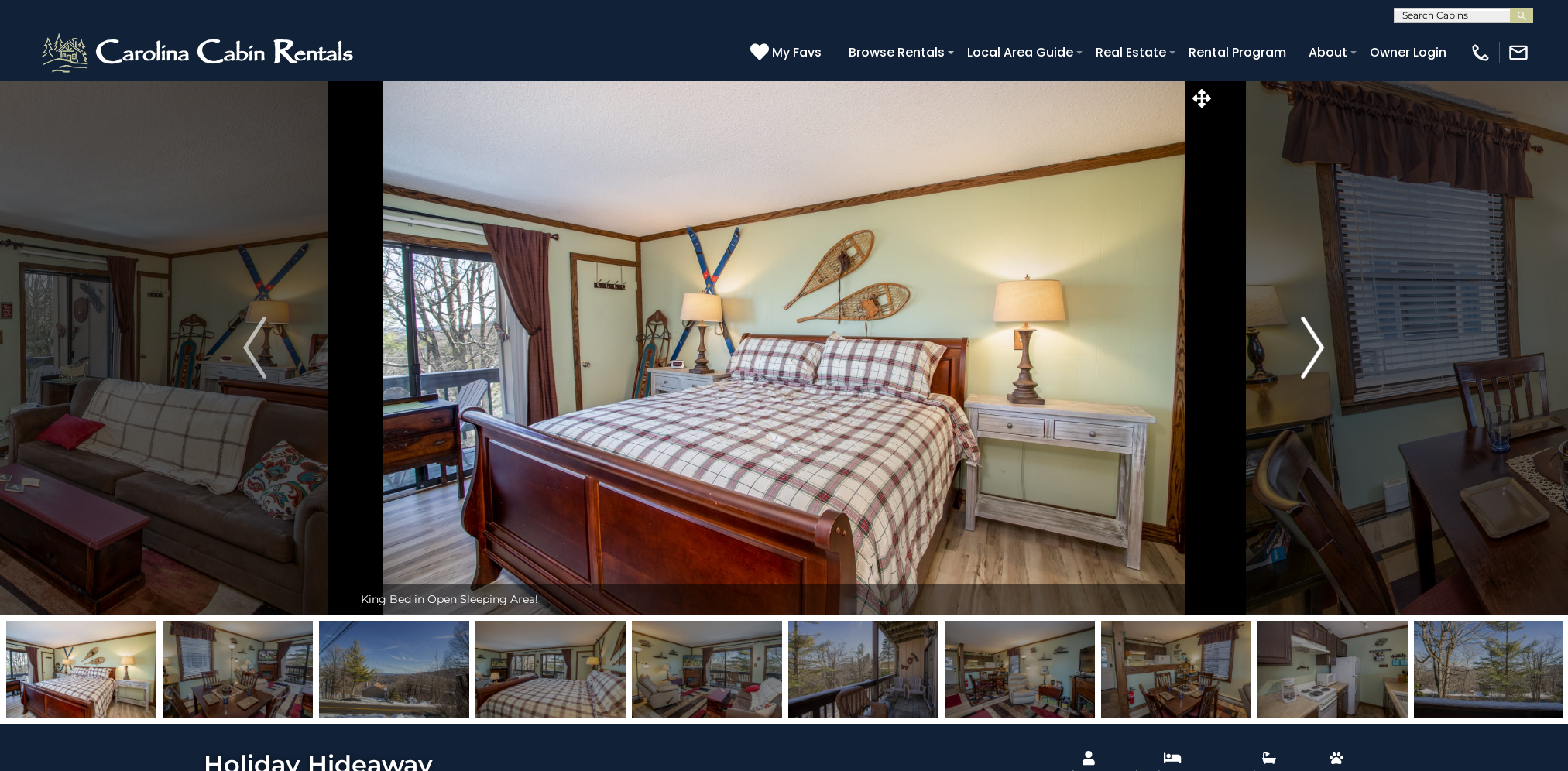
click at [1313, 342] on img "Next" at bounding box center [1313, 347] width 23 height 62
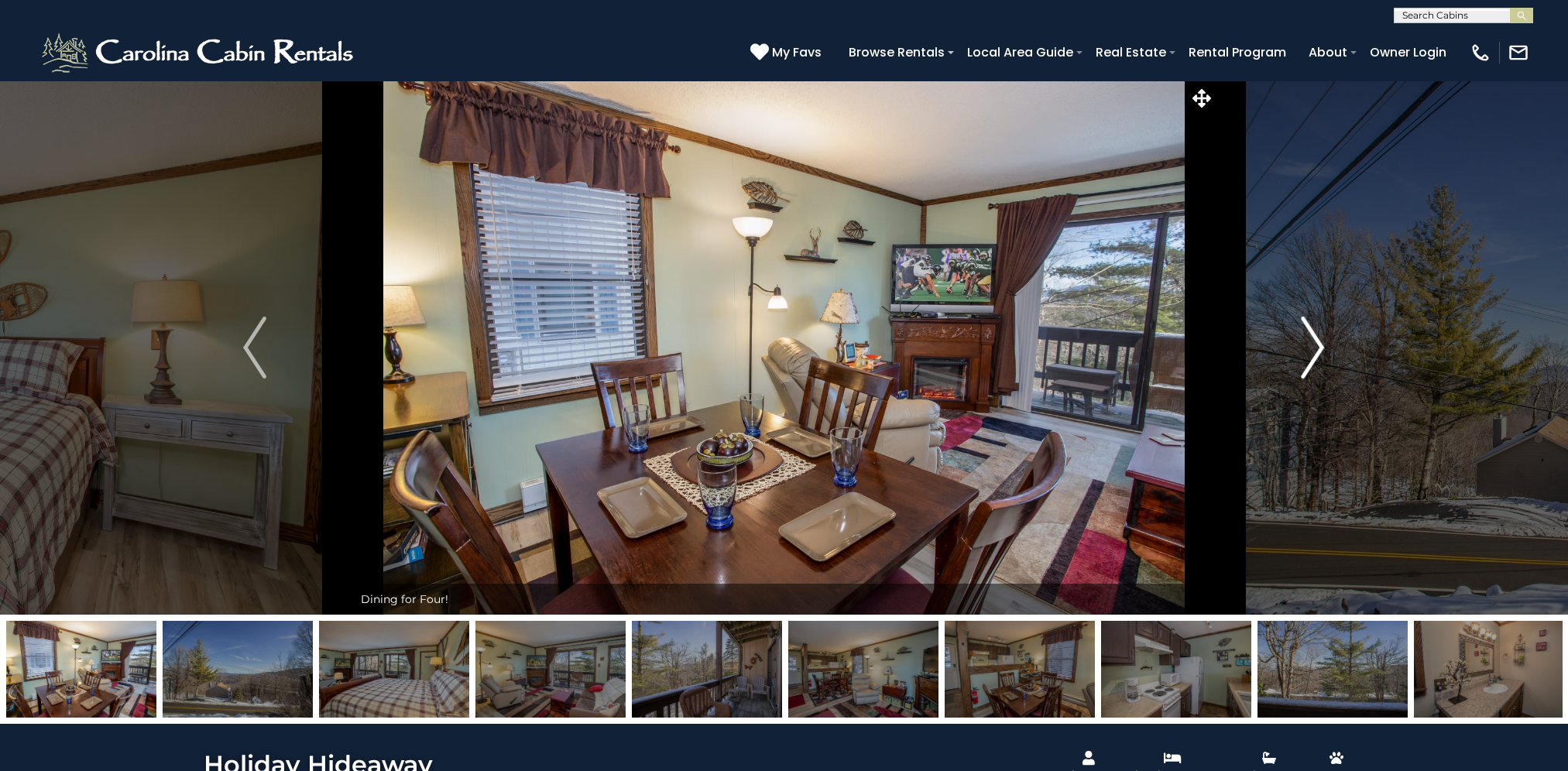
click at [1313, 342] on img "Next" at bounding box center [1313, 347] width 23 height 62
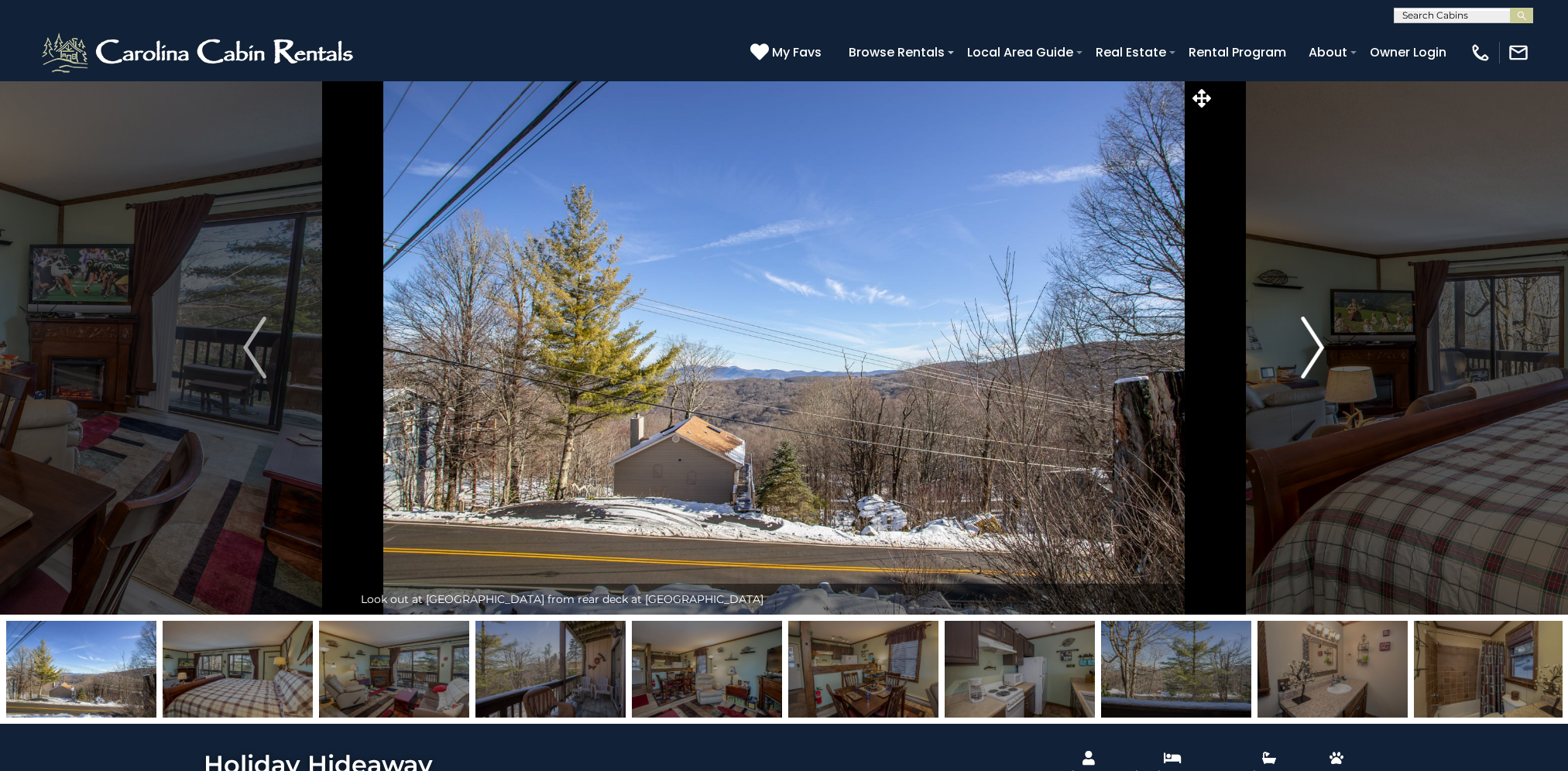
click at [1313, 342] on img "Next" at bounding box center [1313, 347] width 23 height 62
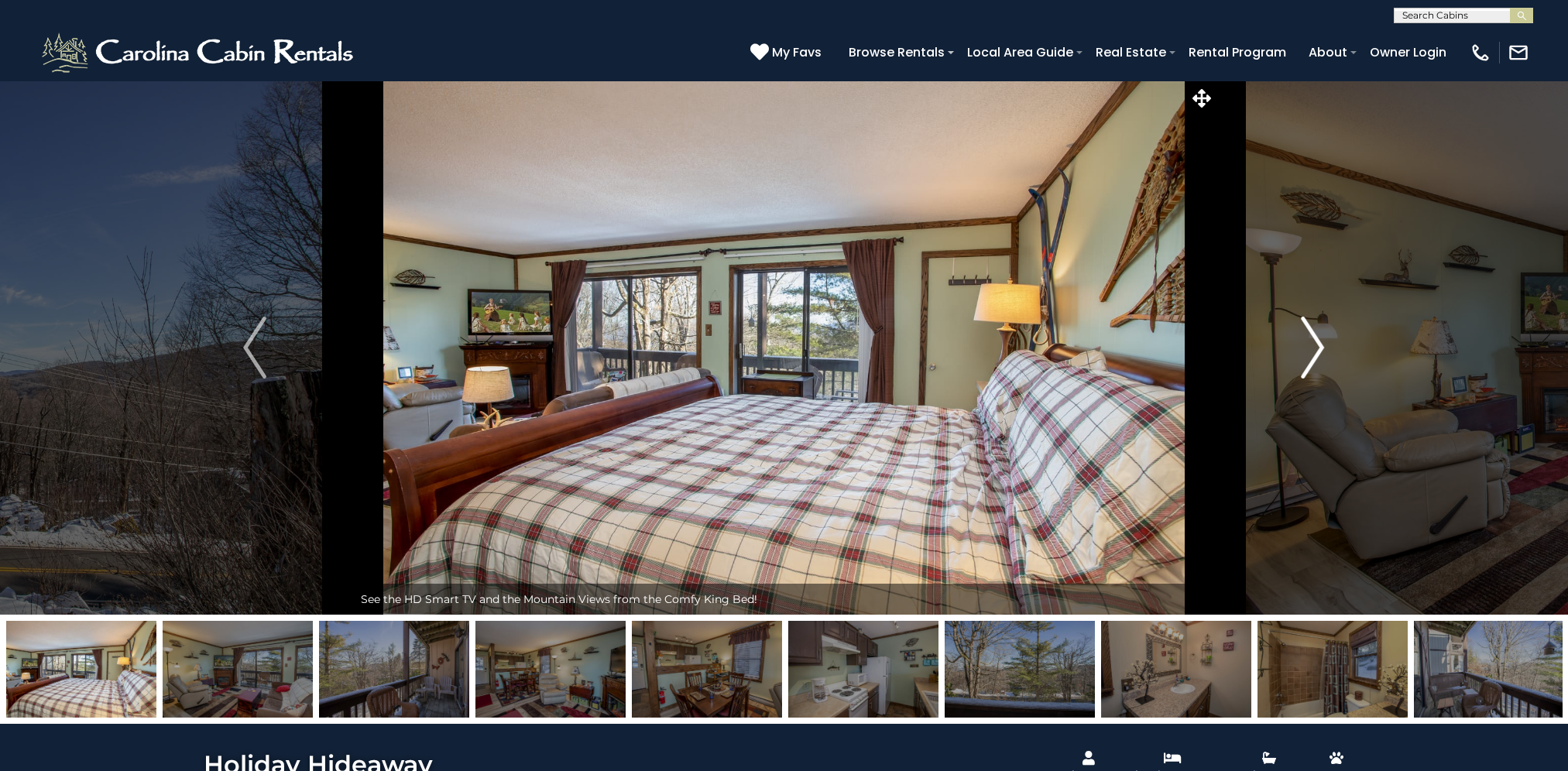
click at [1313, 342] on img "Next" at bounding box center [1313, 347] width 23 height 62
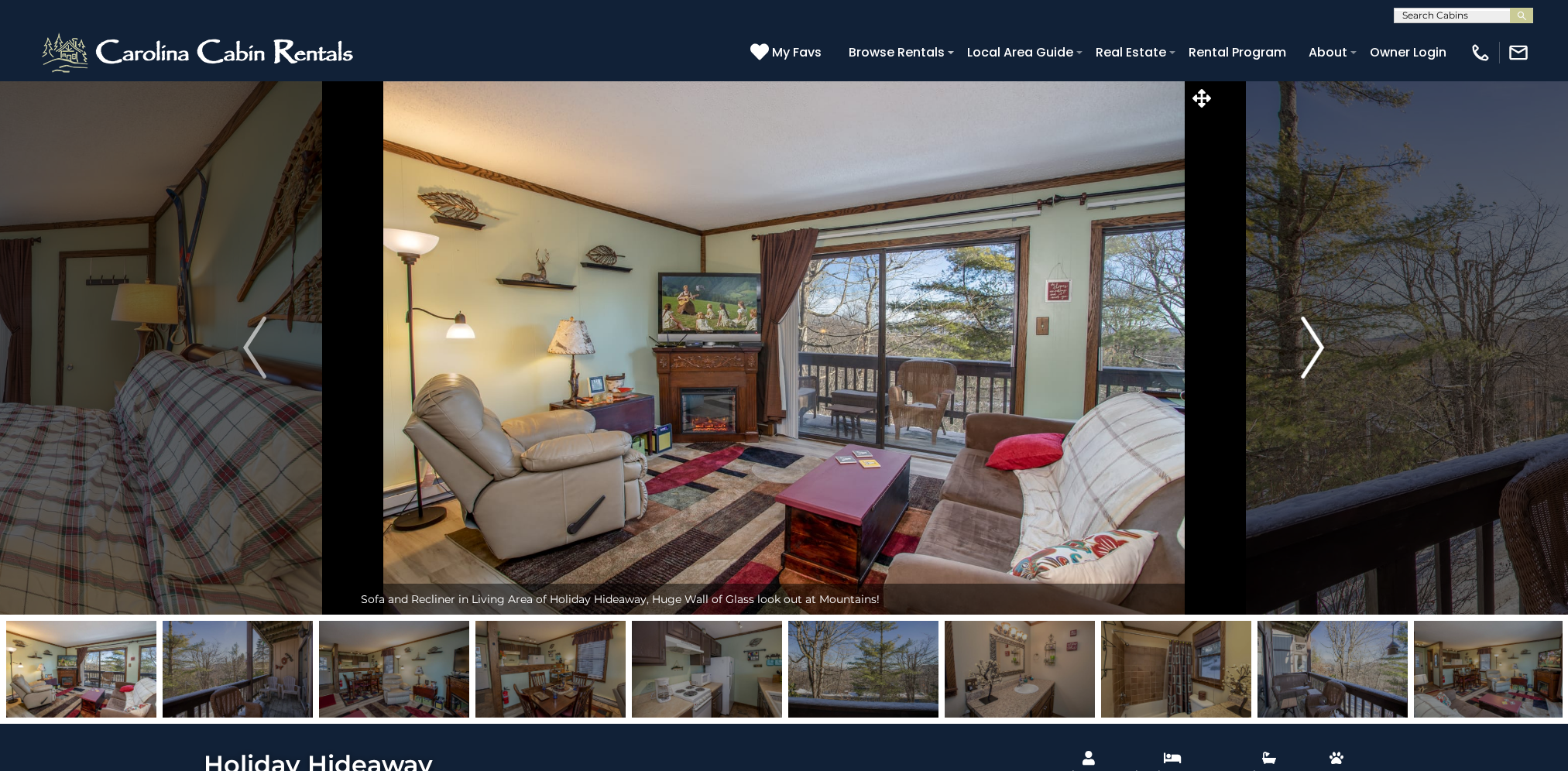
click at [1313, 342] on img "Next" at bounding box center [1313, 347] width 23 height 62
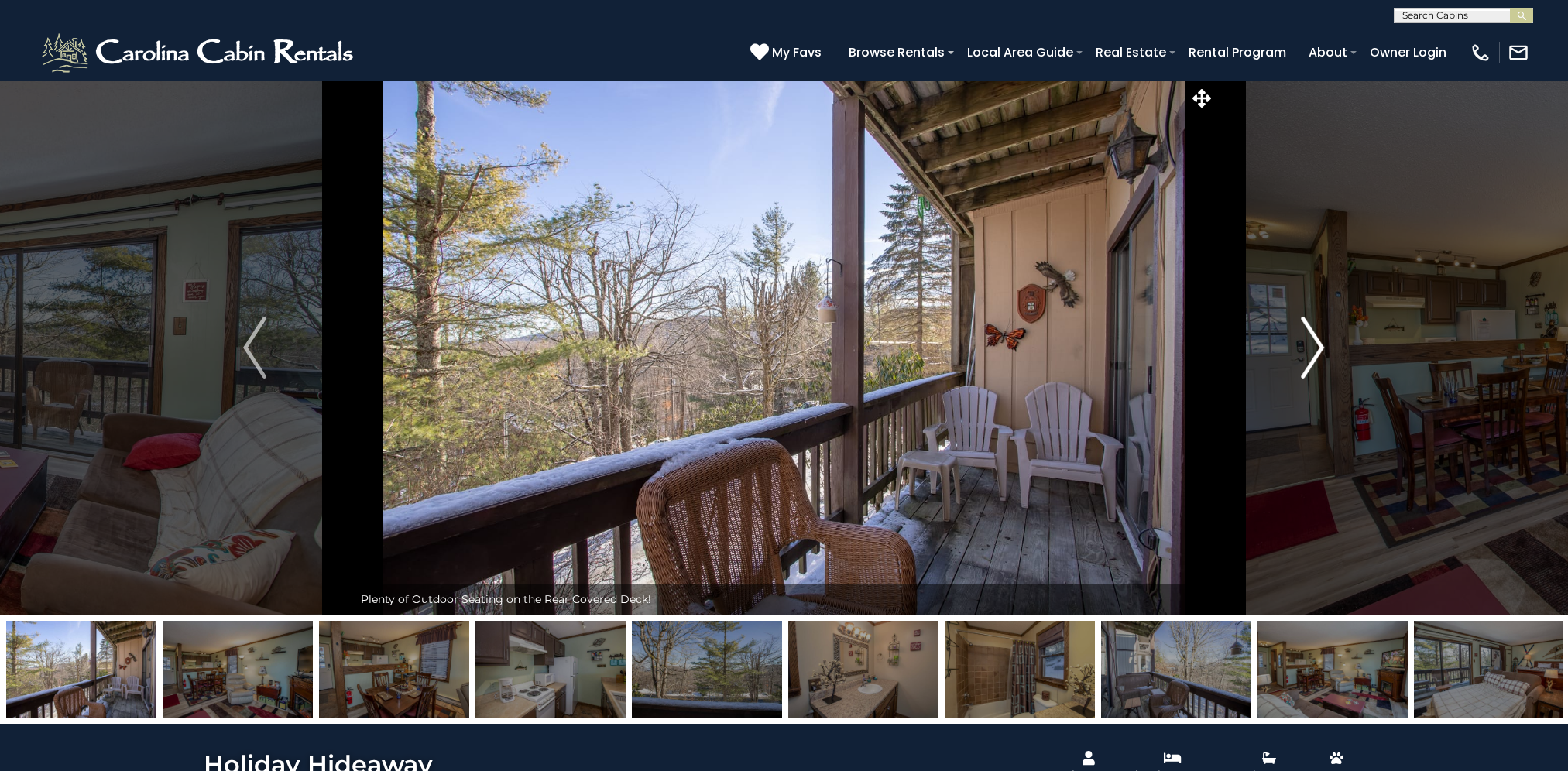
click at [1313, 342] on img "Next" at bounding box center [1313, 347] width 23 height 62
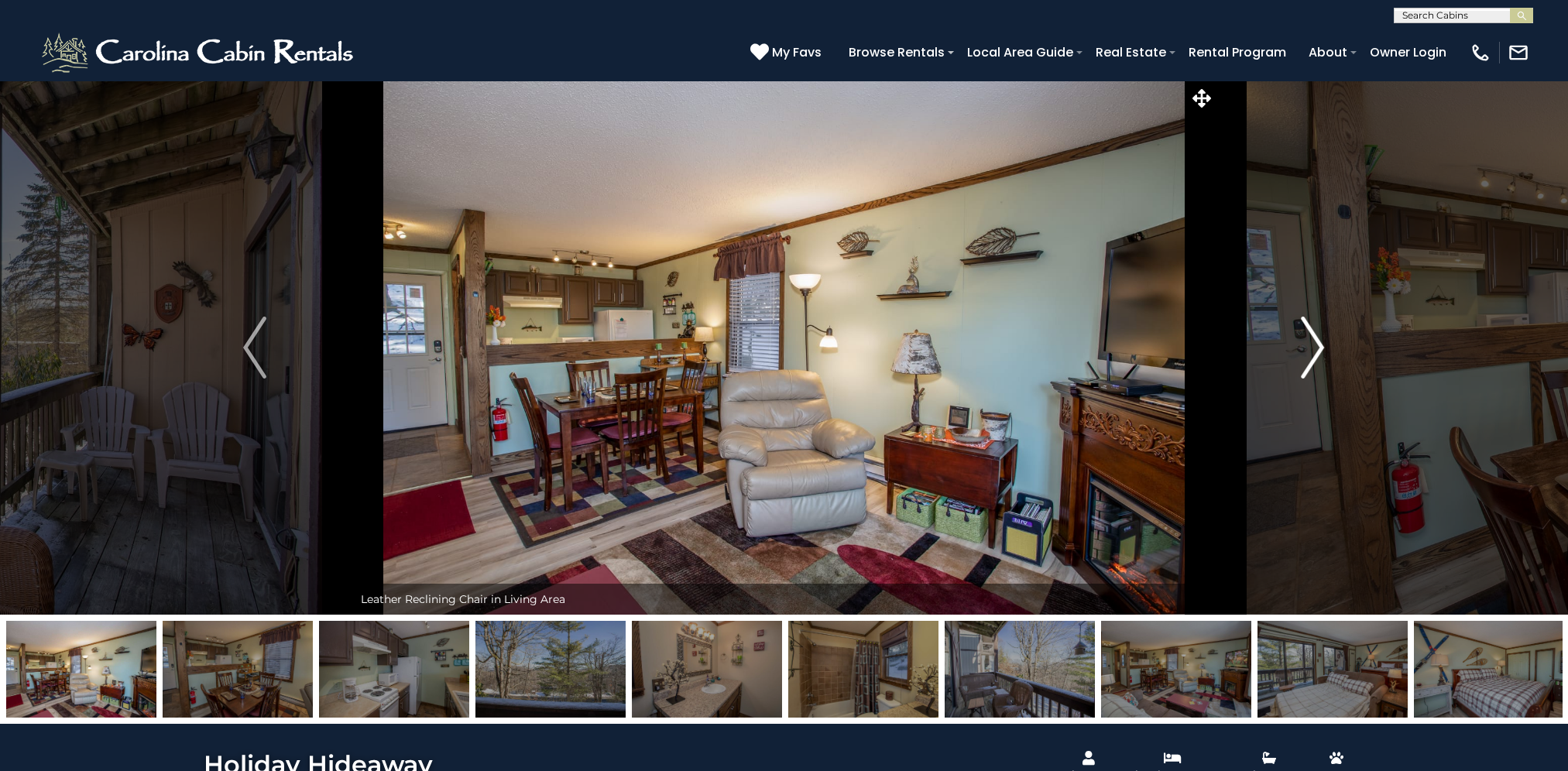
click at [1313, 342] on img "Next" at bounding box center [1313, 347] width 23 height 62
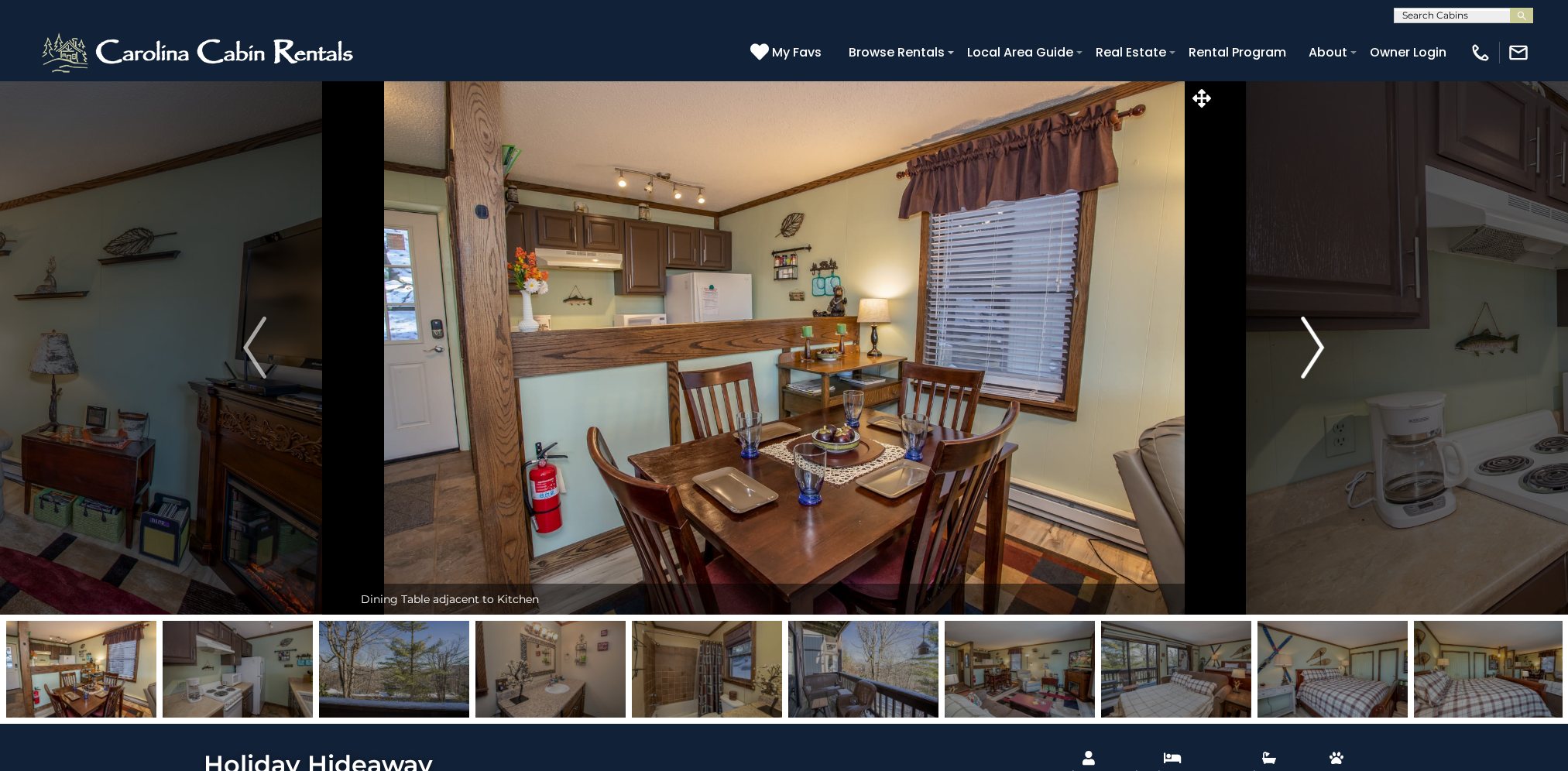
click at [1313, 342] on img "Next" at bounding box center [1313, 347] width 23 height 62
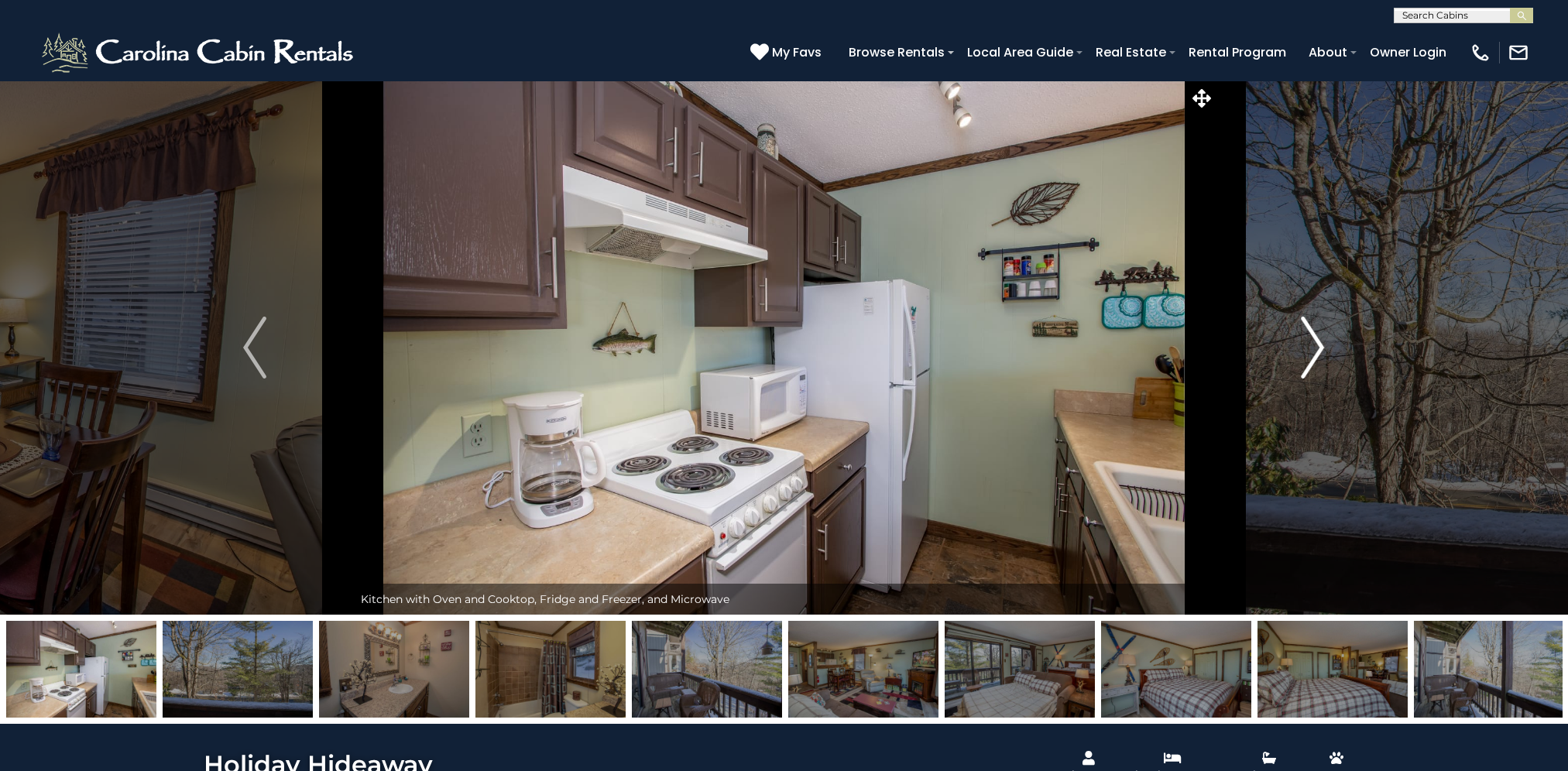
click at [1313, 342] on img "Next" at bounding box center [1313, 347] width 23 height 62
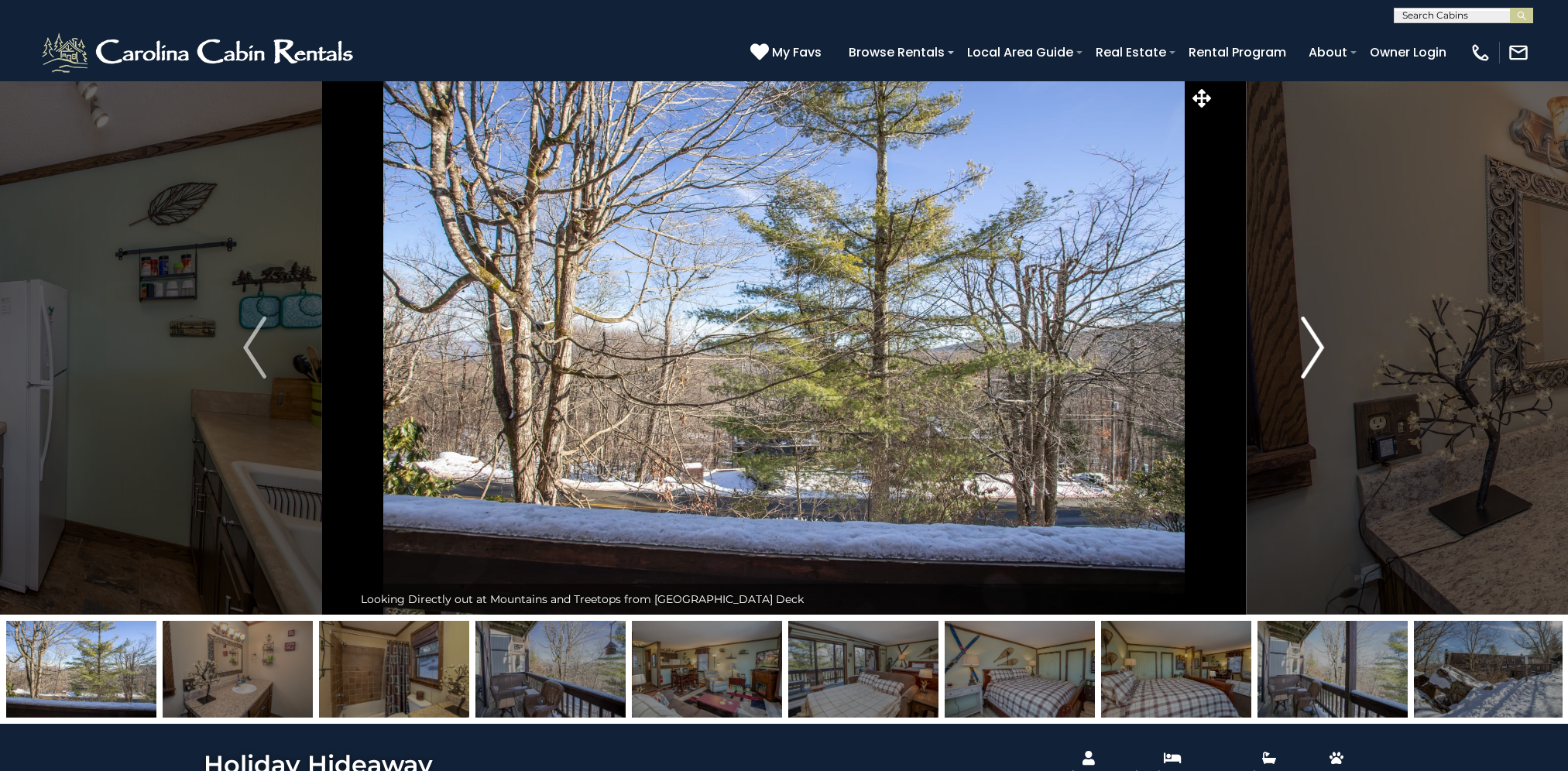
click at [1313, 342] on img "Next" at bounding box center [1313, 347] width 23 height 62
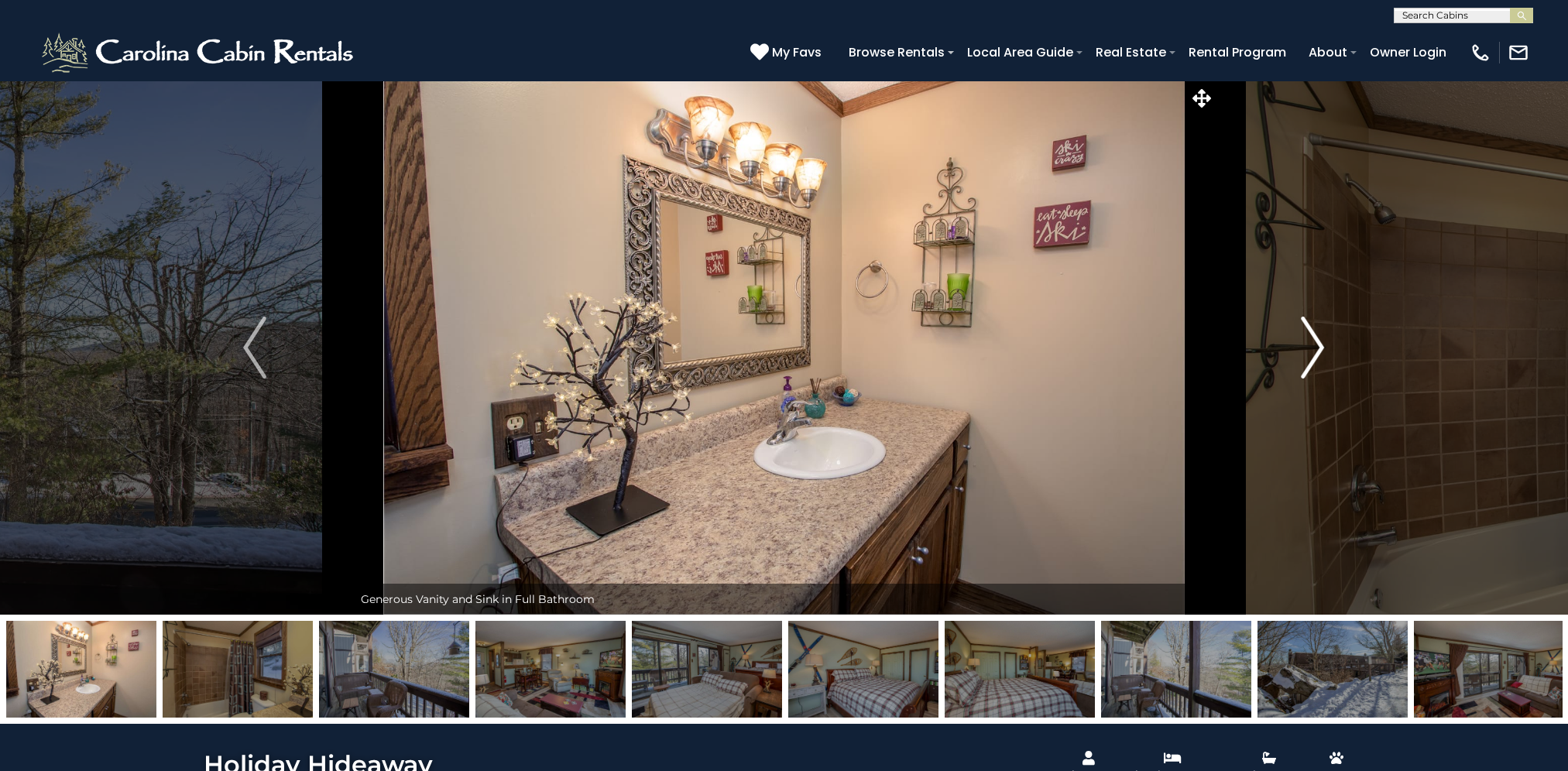
click at [1313, 342] on img "Next" at bounding box center [1313, 347] width 23 height 62
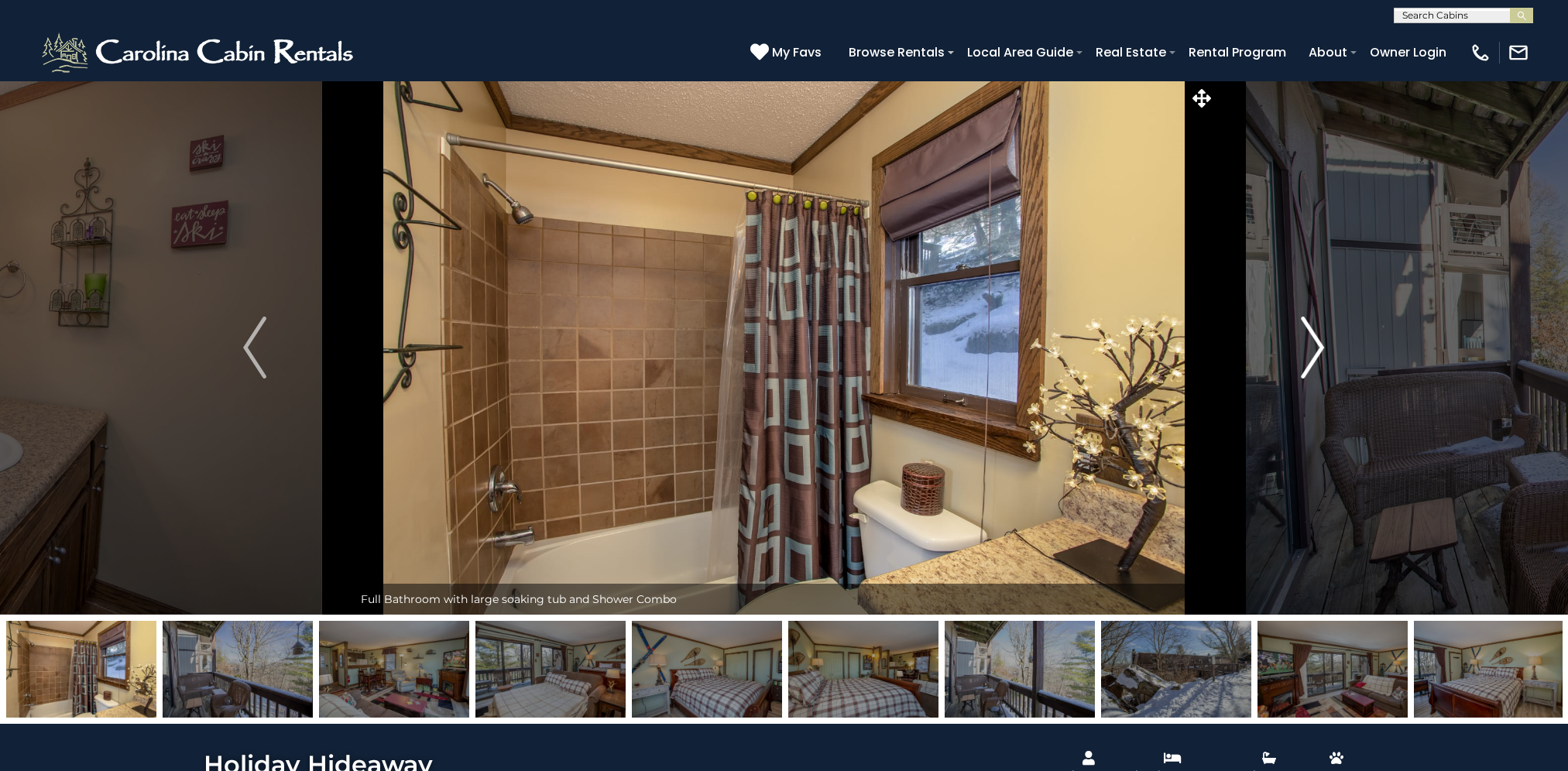
click at [1313, 342] on img "Next" at bounding box center [1313, 347] width 23 height 62
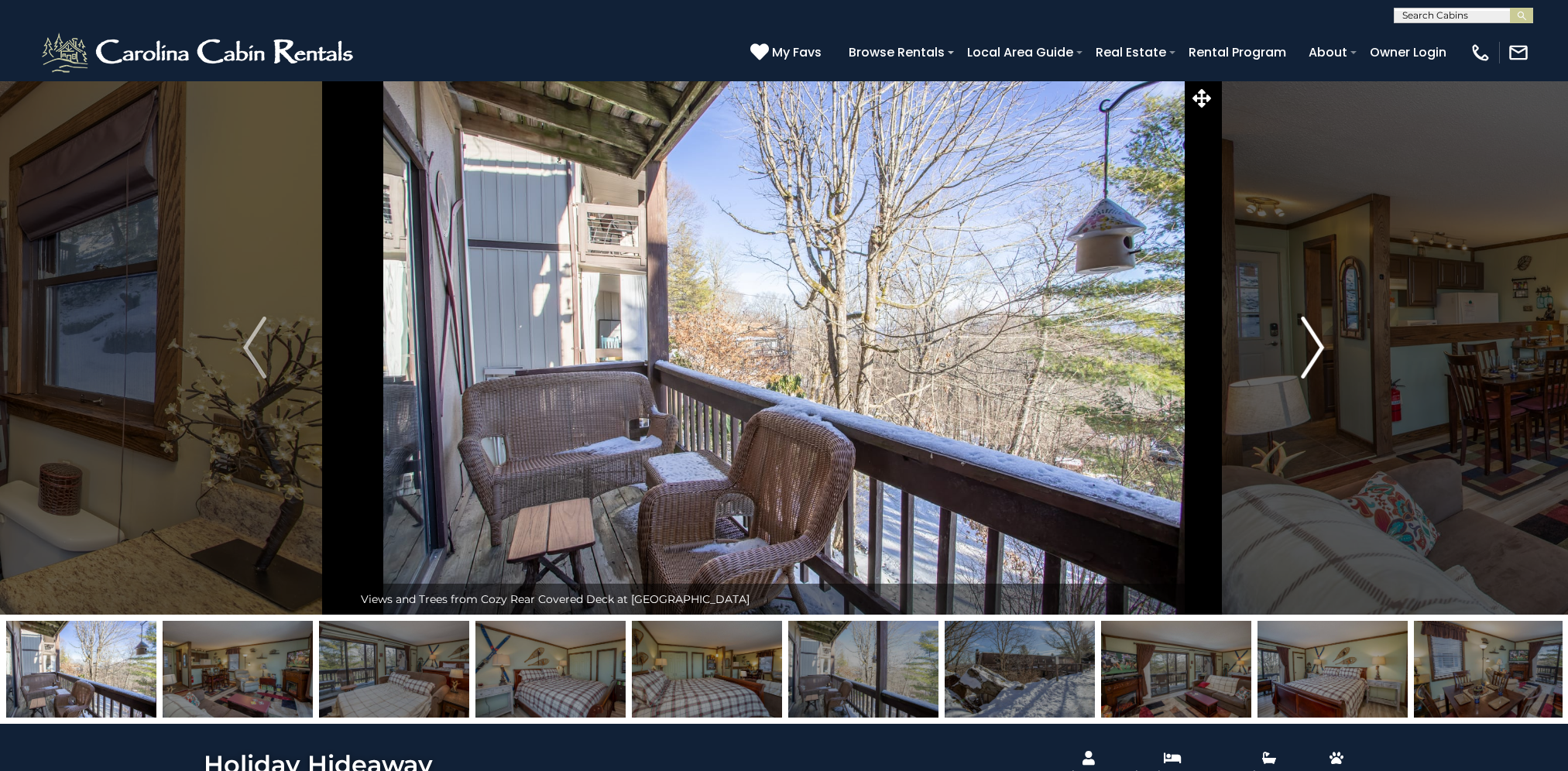
click at [1313, 342] on img "Next" at bounding box center [1313, 347] width 23 height 62
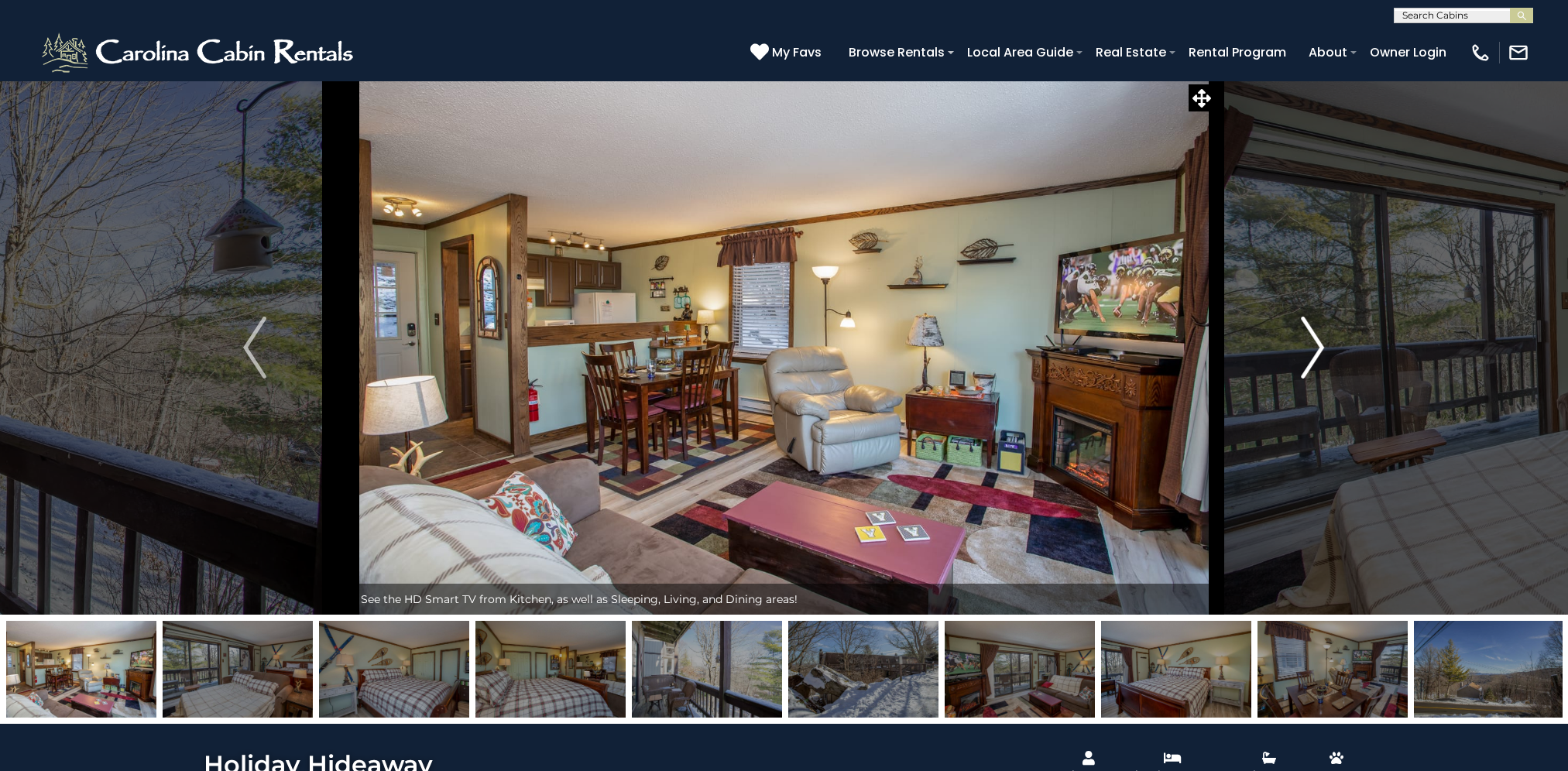
click at [1313, 342] on img "Next" at bounding box center [1313, 347] width 23 height 62
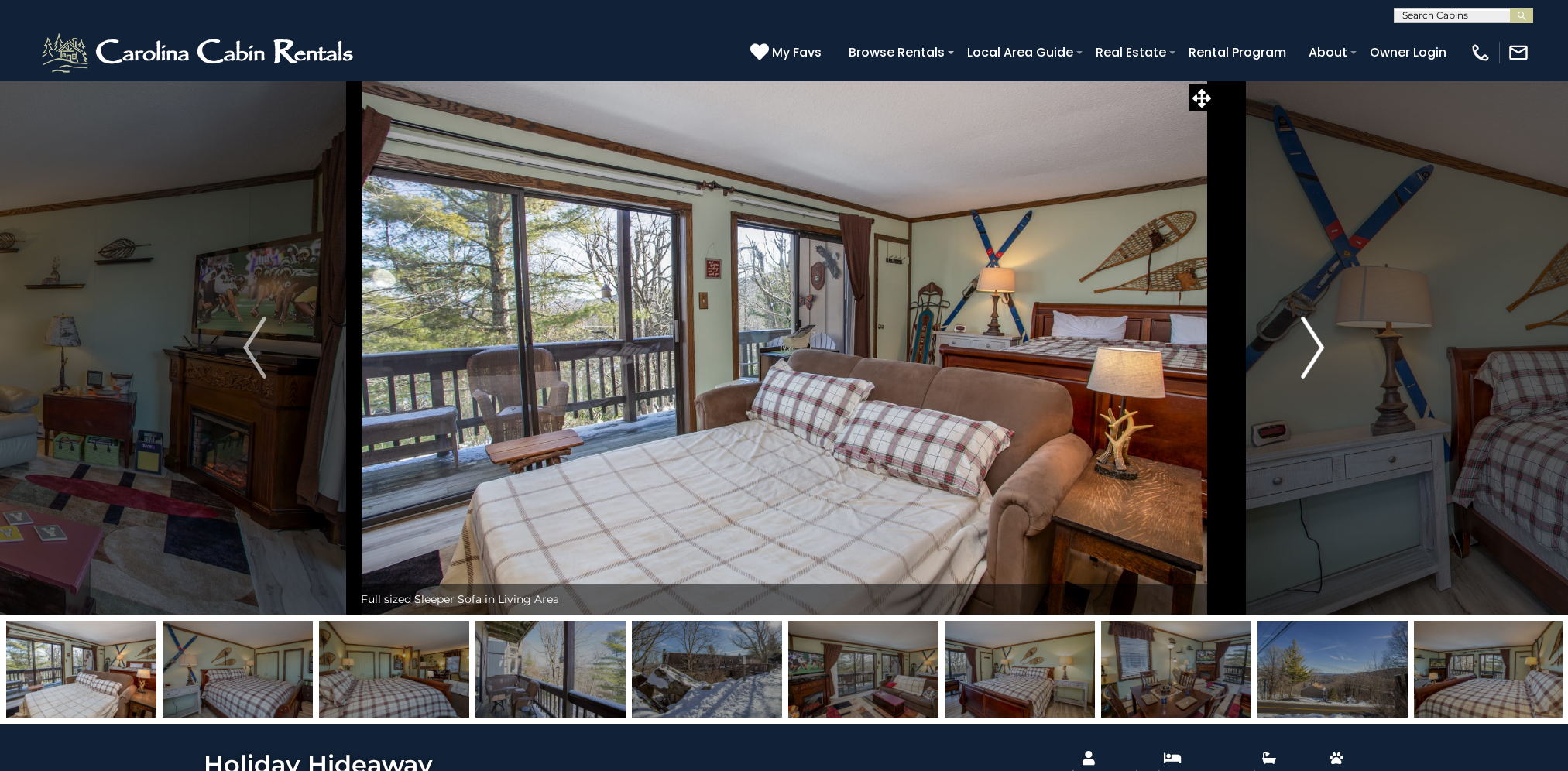
click at [1313, 342] on img "Next" at bounding box center [1313, 347] width 23 height 62
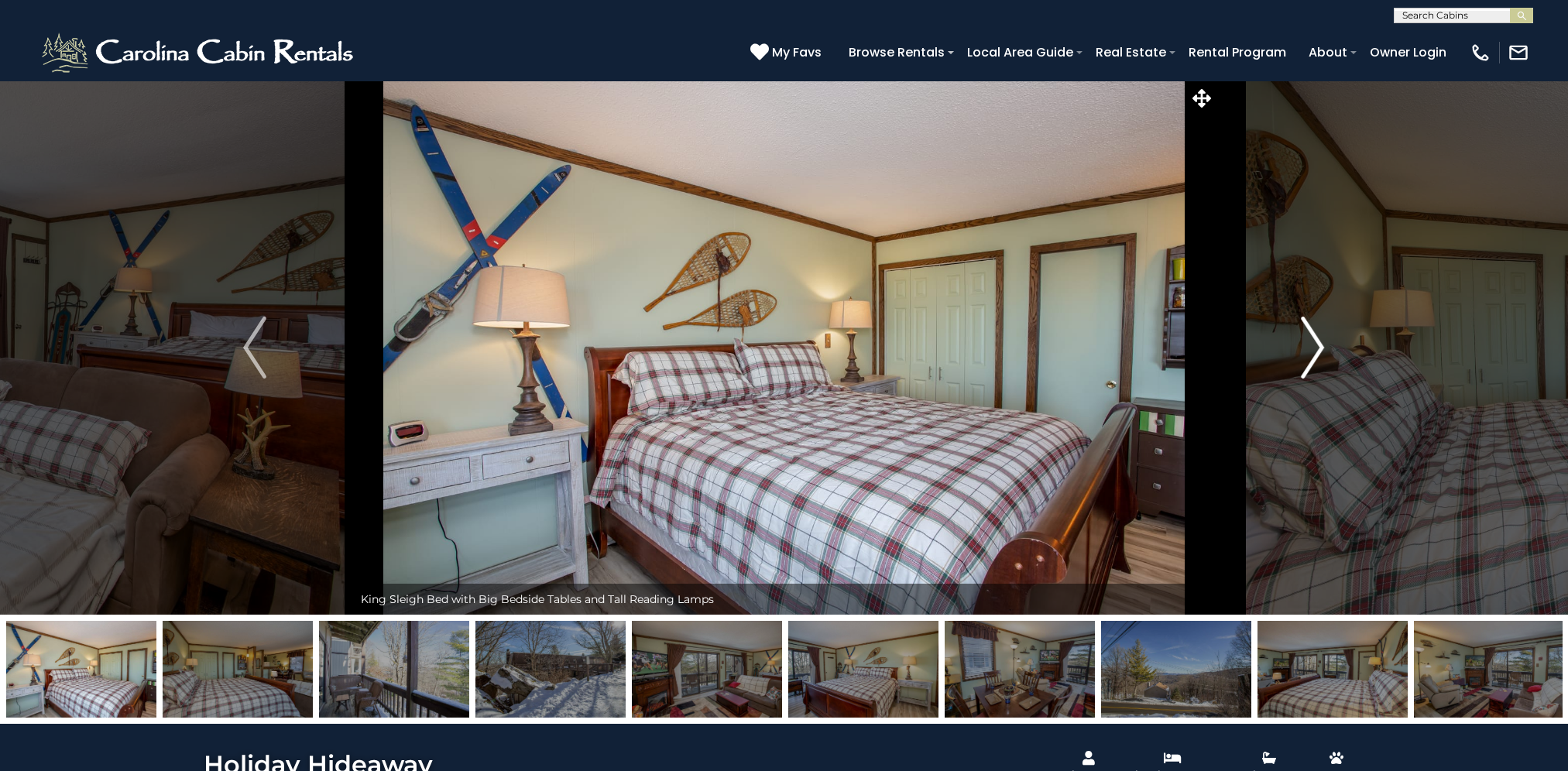
click at [1313, 342] on img "Next" at bounding box center [1313, 347] width 23 height 62
